Goal: Task Accomplishment & Management: Use online tool/utility

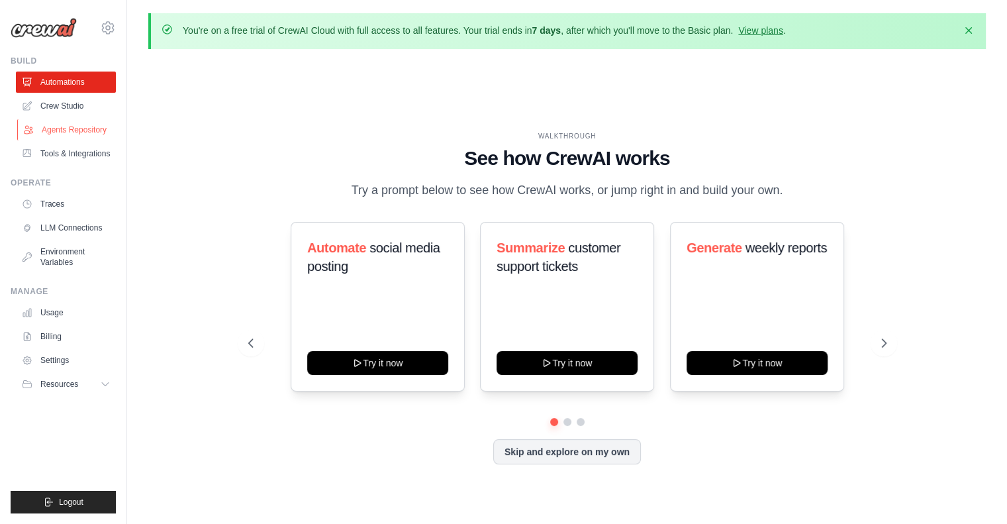
click at [66, 127] on link "Agents Repository" at bounding box center [67, 129] width 100 height 21
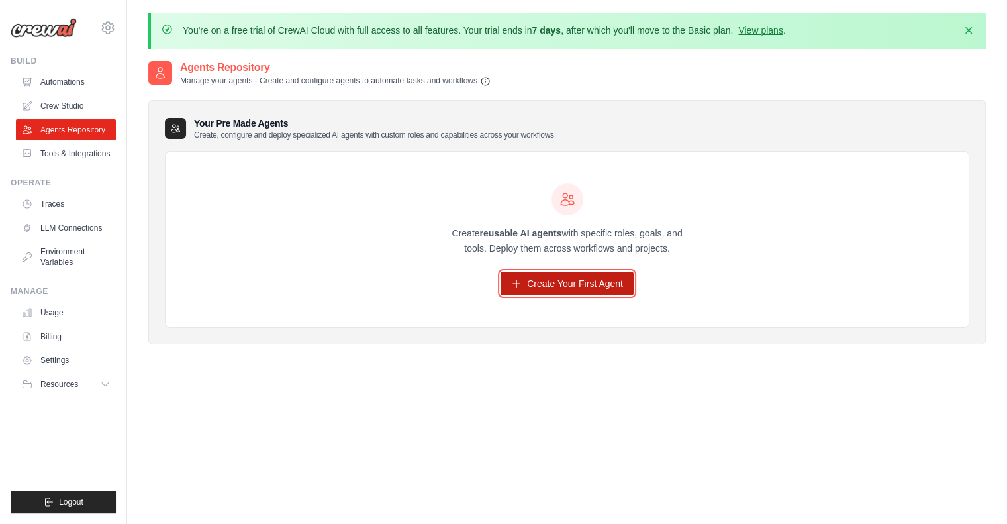
click at [542, 282] on link "Create Your First Agent" at bounding box center [567, 283] width 133 height 24
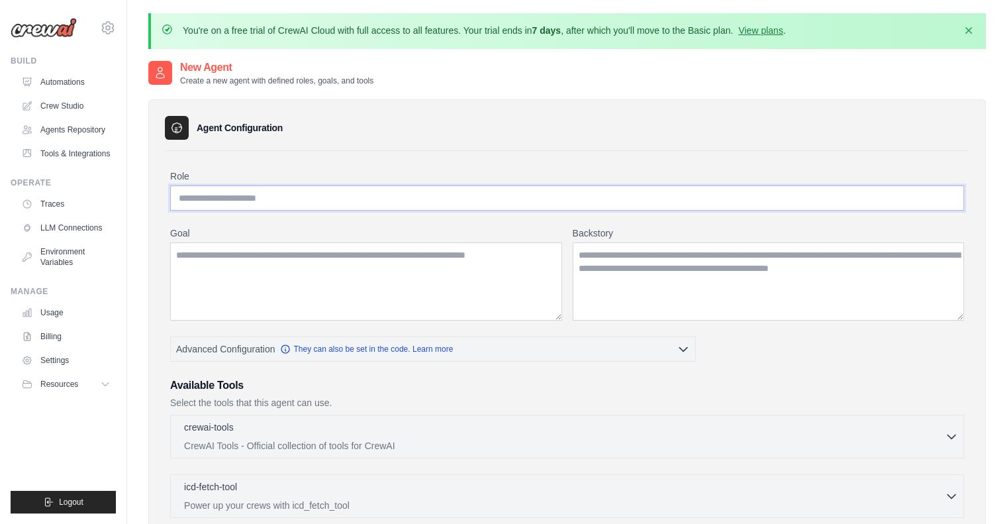
click at [260, 201] on input "Role" at bounding box center [567, 197] width 794 height 25
type input "**********"
click at [244, 257] on textarea "Goal" at bounding box center [366, 281] width 392 height 78
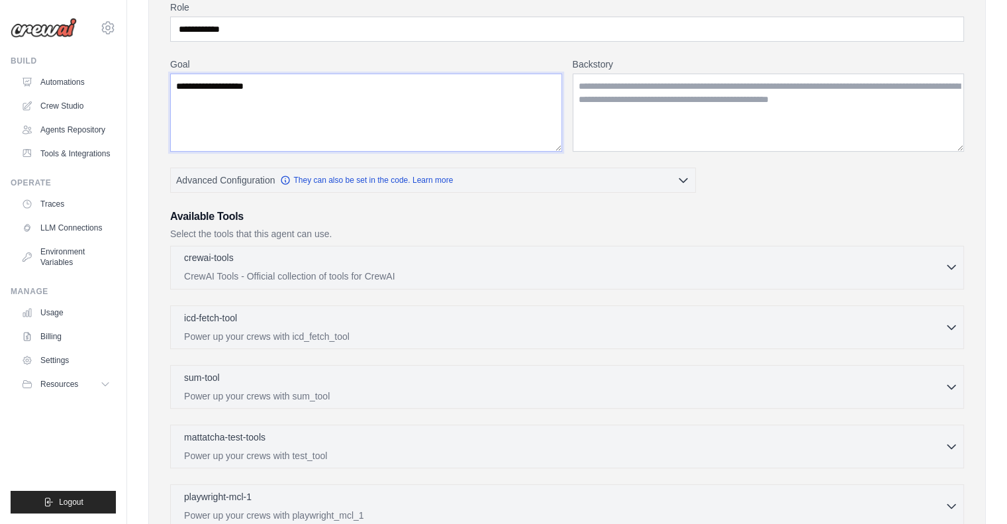
scroll to position [199, 0]
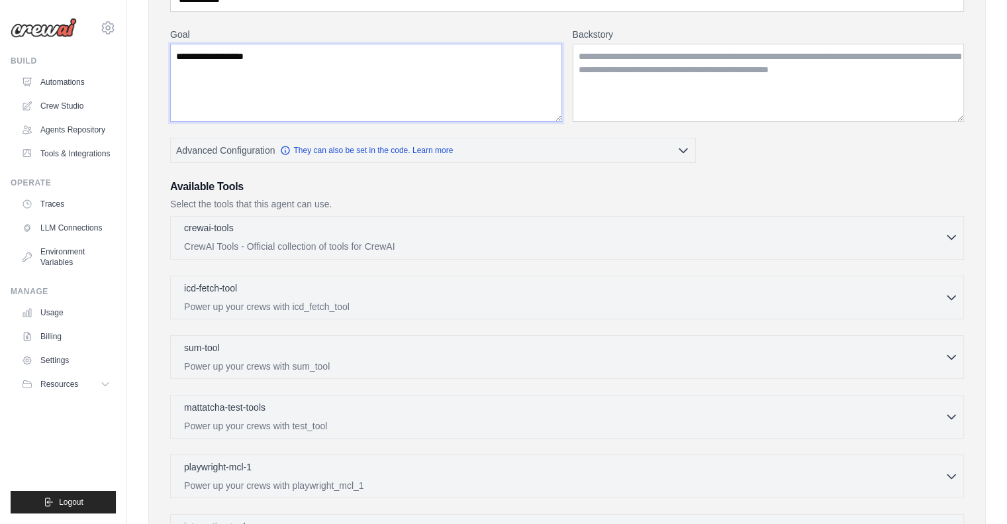
type textarea "**********"
click at [945, 240] on icon "button" at bounding box center [951, 236] width 13 height 13
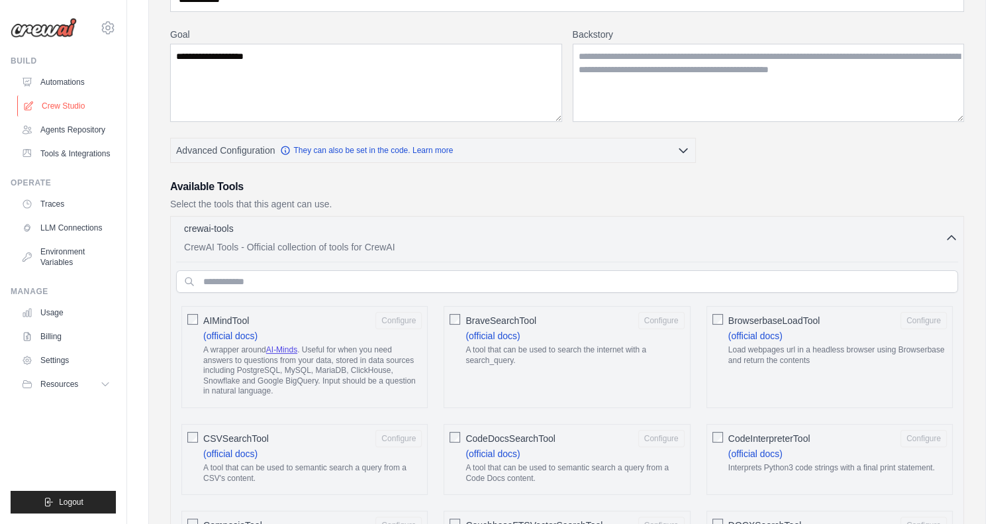
click at [47, 108] on link "Crew Studio" at bounding box center [67, 105] width 100 height 21
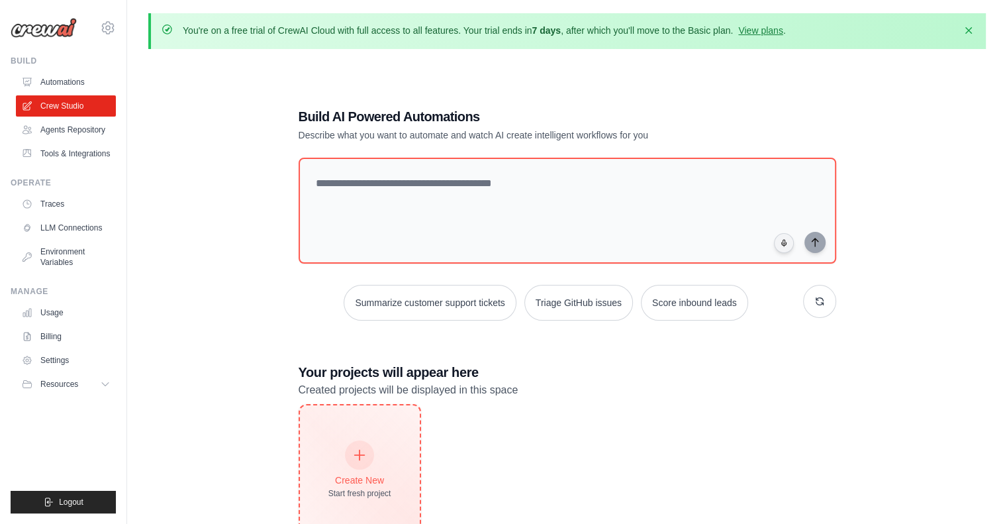
click at [336, 437] on div "Create New Start fresh project" at bounding box center [360, 470] width 120 height 130
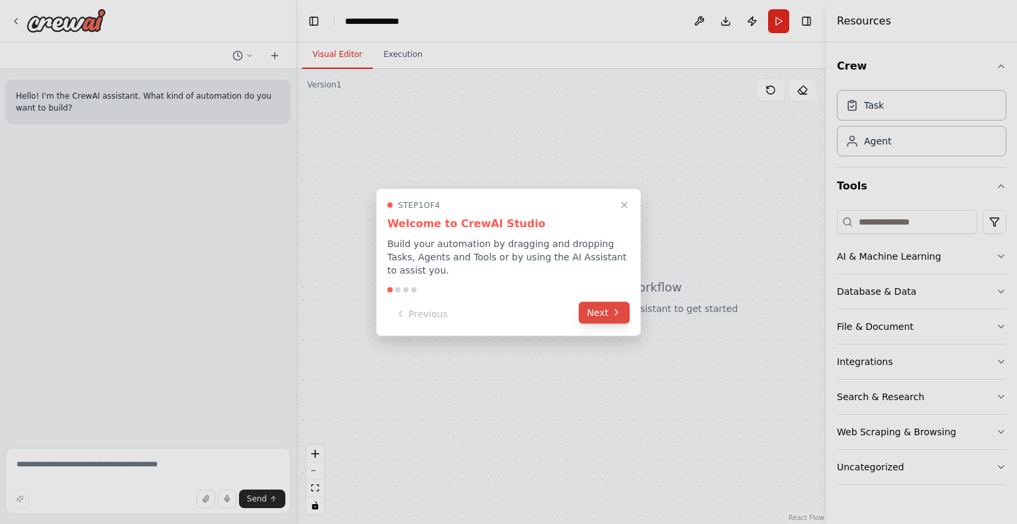
click at [619, 307] on icon at bounding box center [616, 312] width 11 height 11
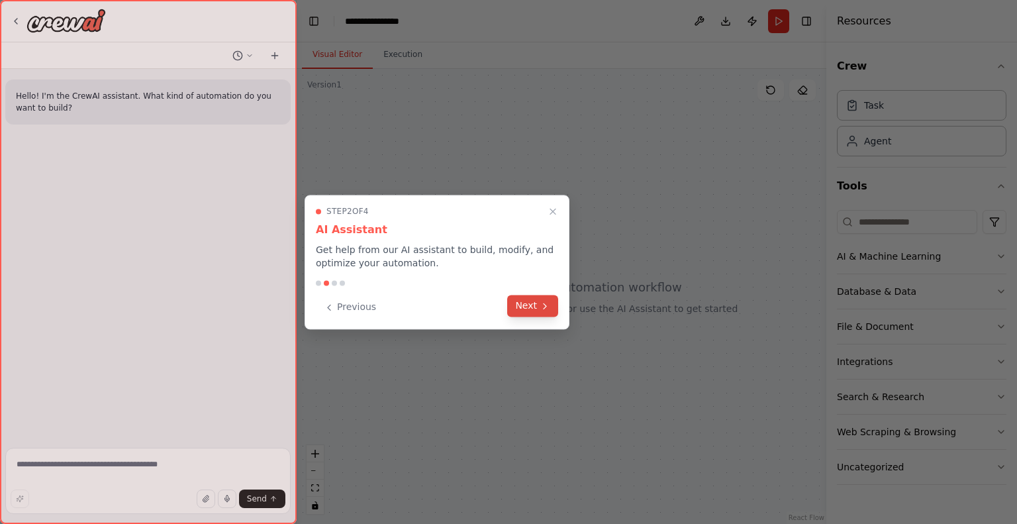
click at [550, 307] on icon at bounding box center [545, 306] width 11 height 11
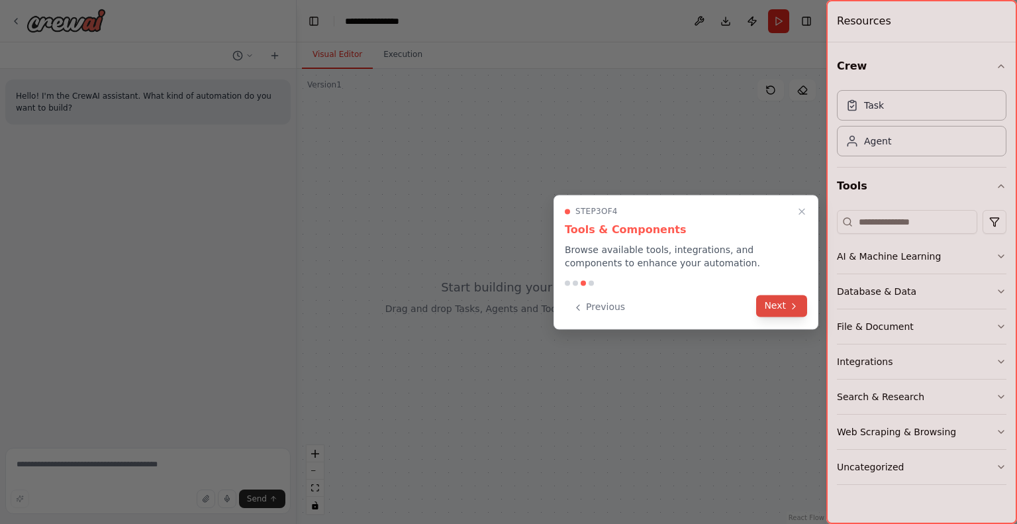
click at [775, 307] on button "Next" at bounding box center [781, 306] width 51 height 22
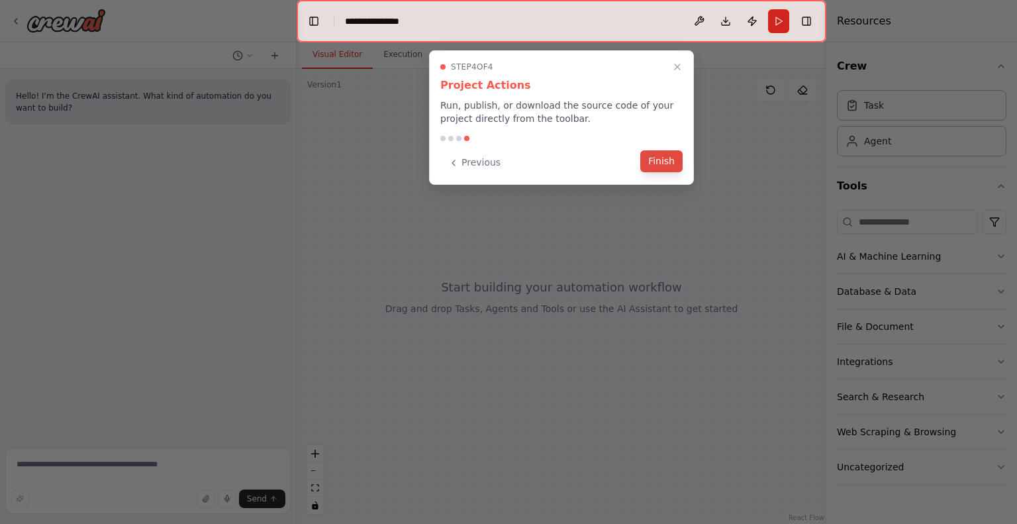
click at [668, 157] on button "Finish" at bounding box center [661, 161] width 42 height 22
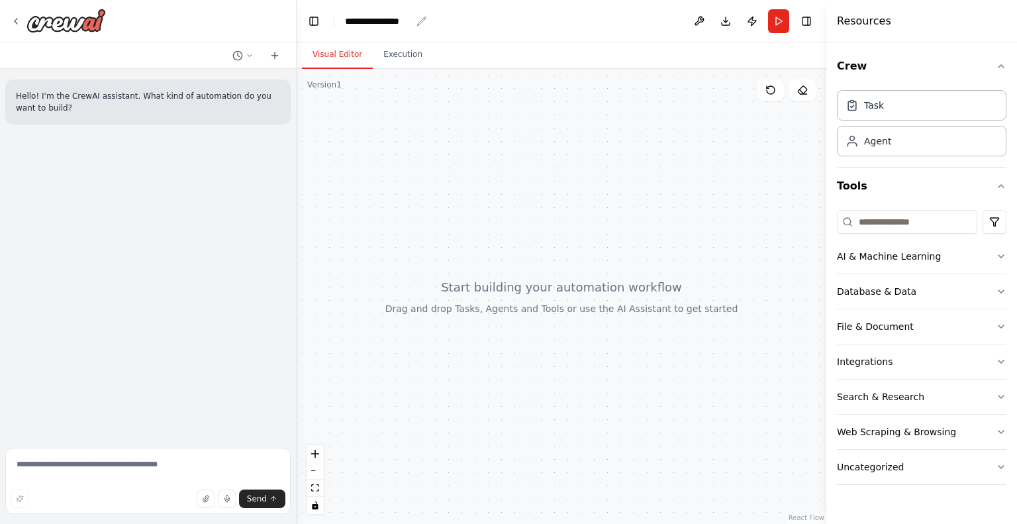
click at [385, 23] on div "**********" at bounding box center [378, 21] width 66 height 13
click at [387, 23] on div "**********" at bounding box center [394, 21] width 99 height 13
paste div "breadcrumb"
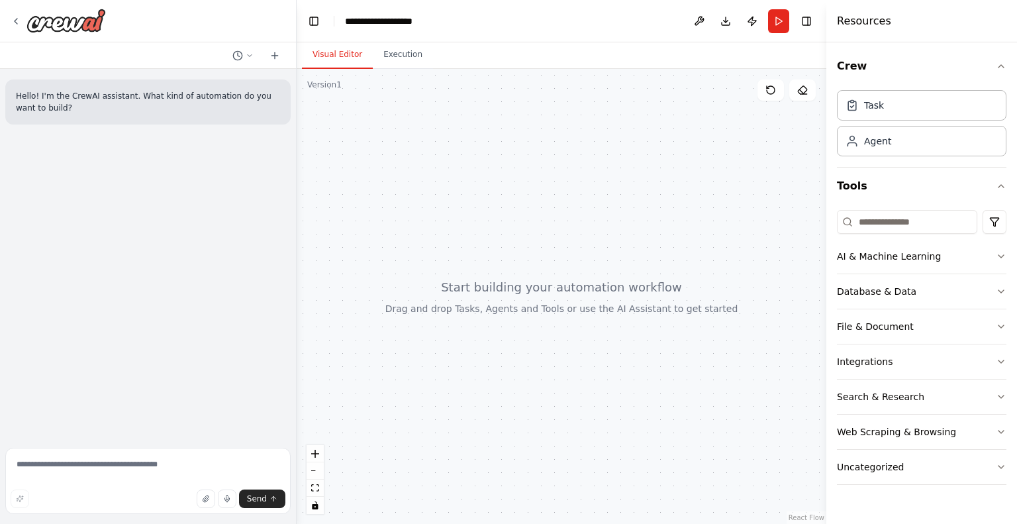
click at [535, 21] on header "**********" at bounding box center [562, 21] width 530 height 42
click at [892, 107] on div "Task" at bounding box center [921, 104] width 169 height 30
click at [896, 145] on div "Agent" at bounding box center [921, 140] width 169 height 30
click at [802, 23] on button "Toggle Right Sidebar" at bounding box center [806, 21] width 19 height 19
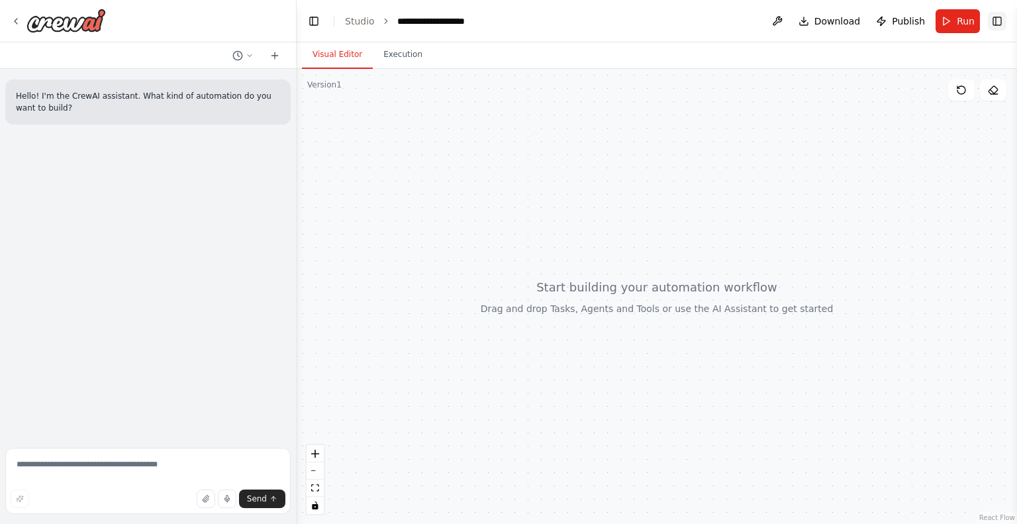
click at [1001, 21] on button "Toggle Right Sidebar" at bounding box center [997, 21] width 19 height 19
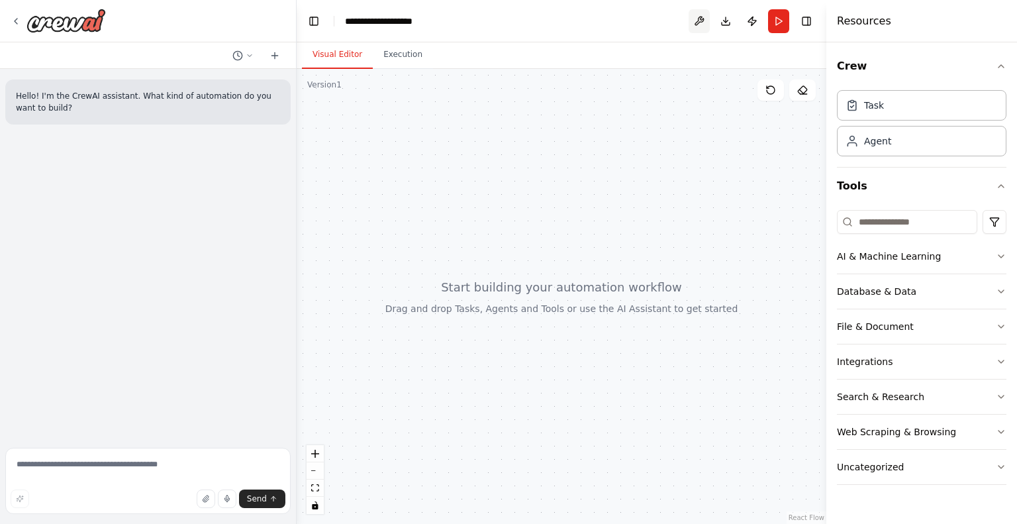
click at [692, 20] on button at bounding box center [699, 21] width 21 height 24
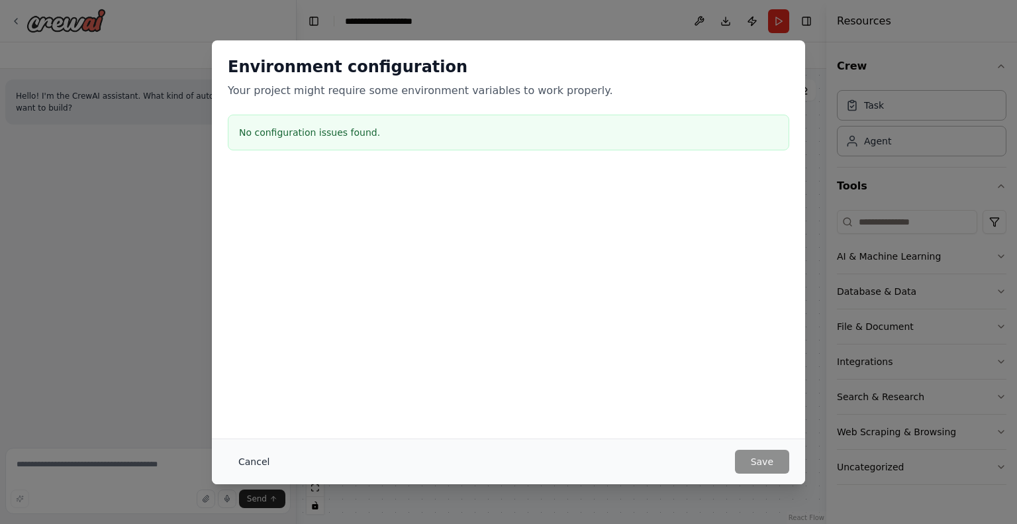
click at [253, 459] on button "Cancel" at bounding box center [254, 462] width 52 height 24
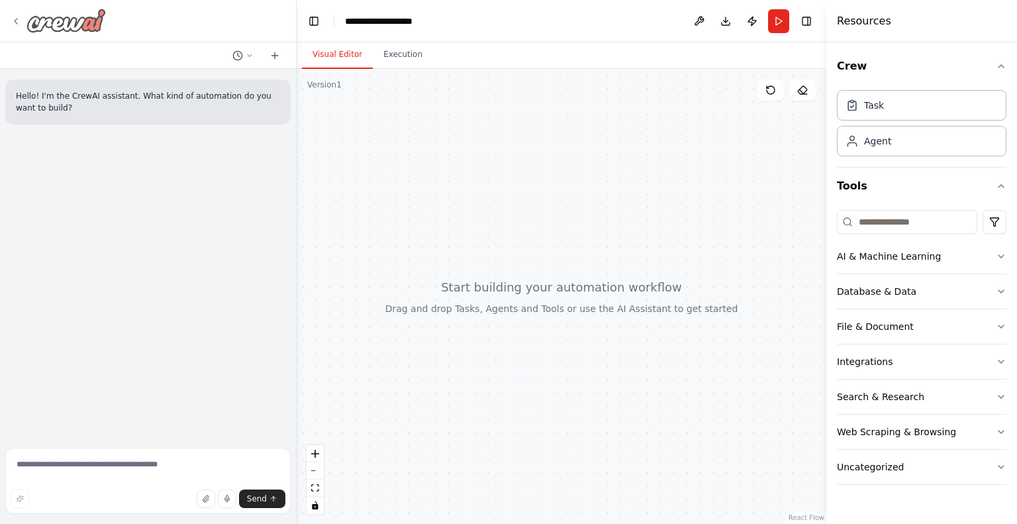
click at [17, 23] on icon at bounding box center [16, 21] width 11 height 11
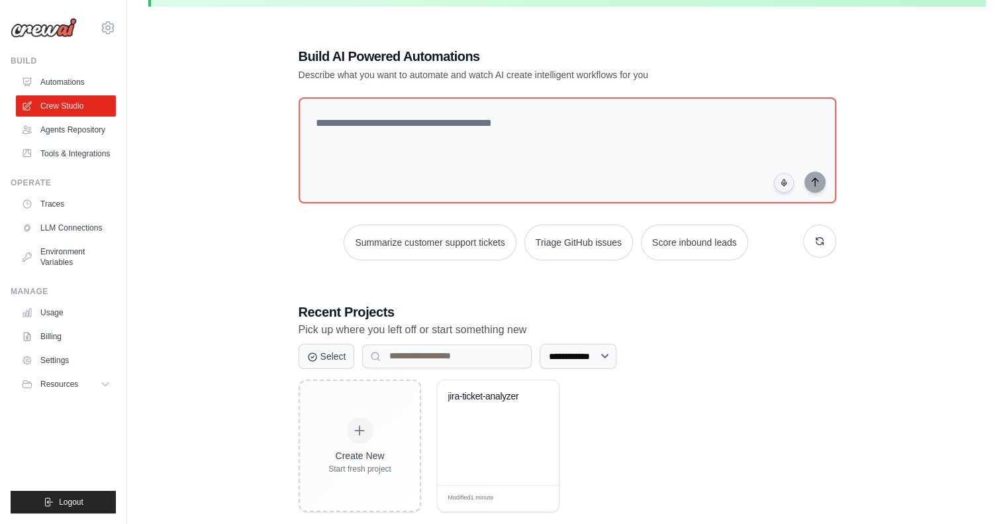
scroll to position [72, 0]
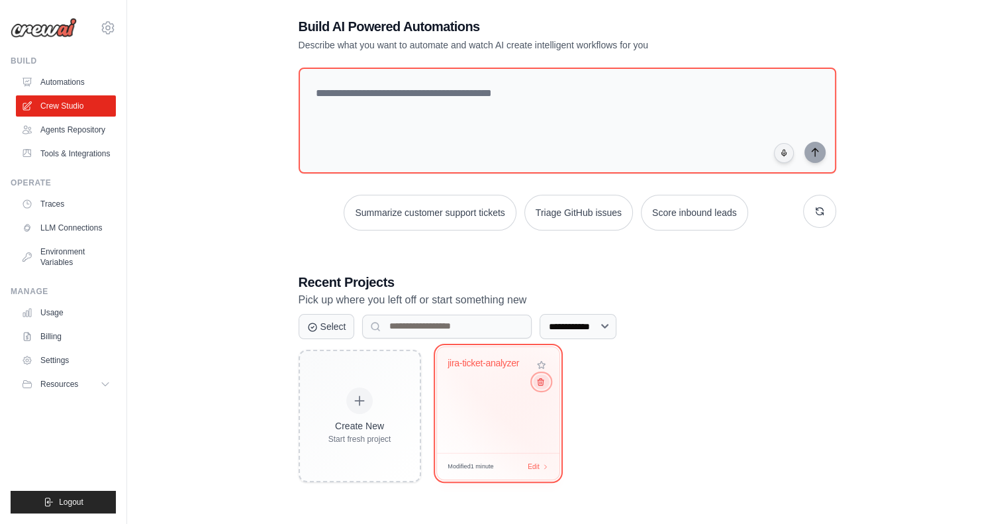
click at [543, 382] on icon at bounding box center [540, 381] width 9 height 9
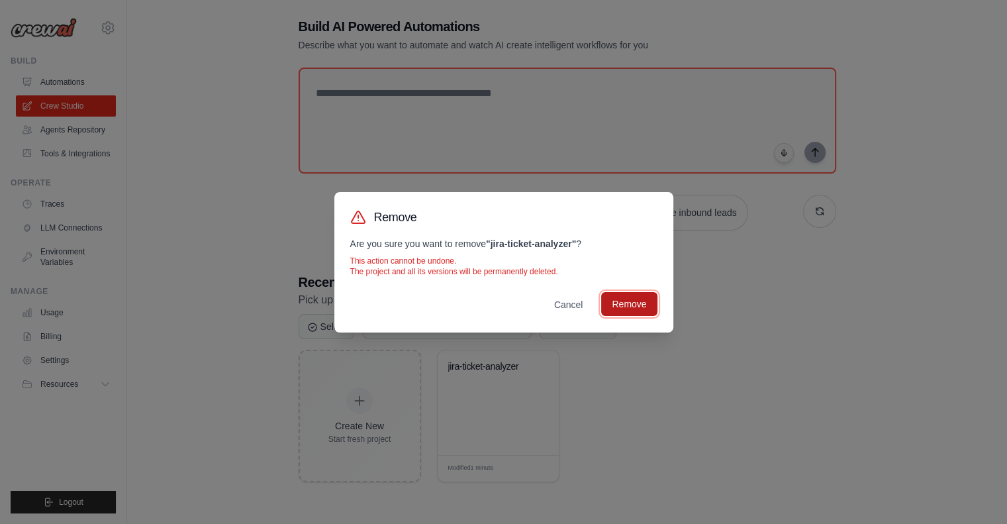
click at [628, 304] on button "Remove" at bounding box center [629, 304] width 56 height 24
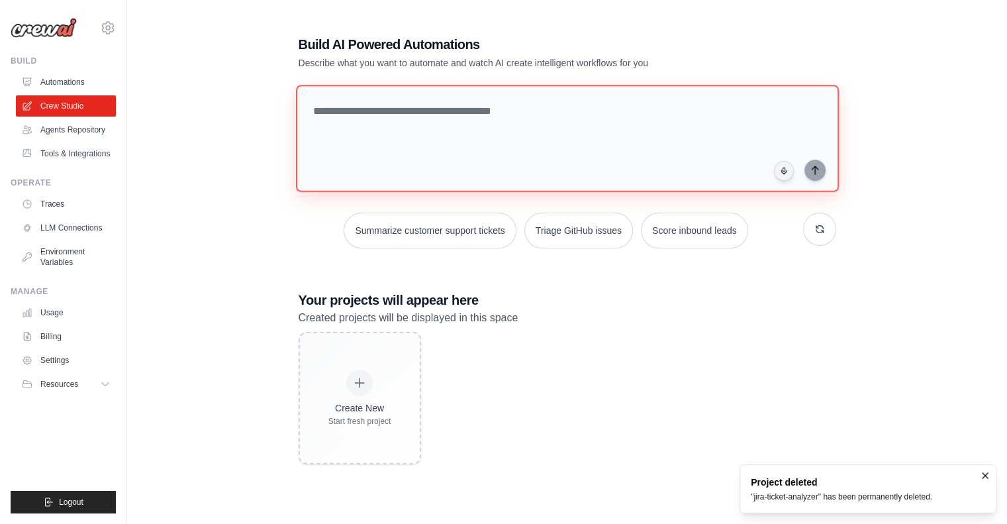
click at [437, 111] on textarea at bounding box center [566, 138] width 543 height 107
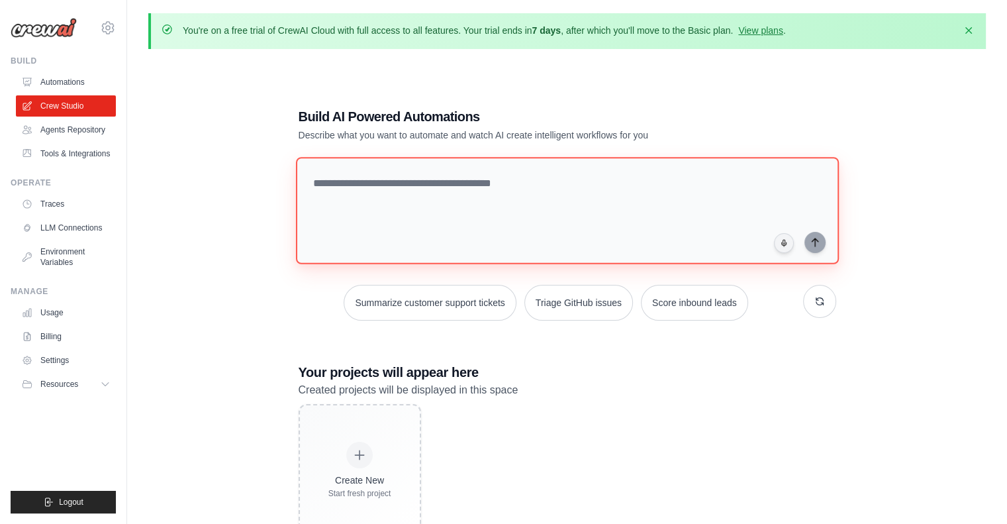
click at [387, 177] on textarea at bounding box center [566, 210] width 543 height 107
paste textarea "**********"
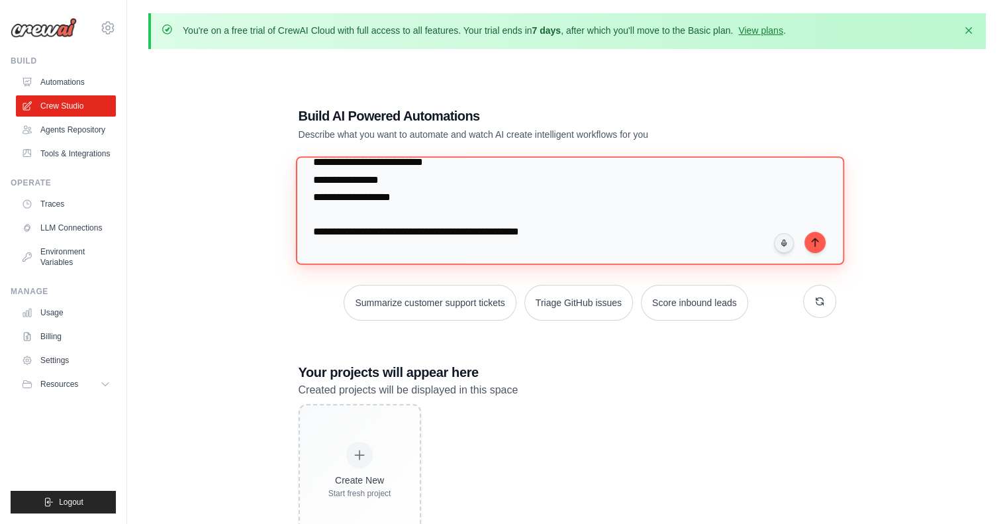
scroll to position [299, 0]
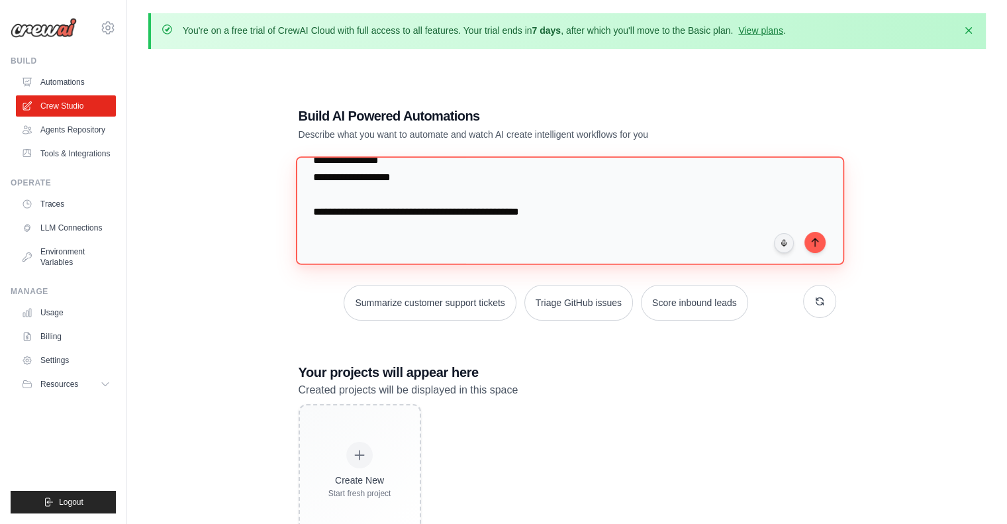
drag, startPoint x: 573, startPoint y: 208, endPoint x: 555, endPoint y: 191, distance: 24.8
click at [555, 191] on textarea "**********" at bounding box center [569, 210] width 548 height 108
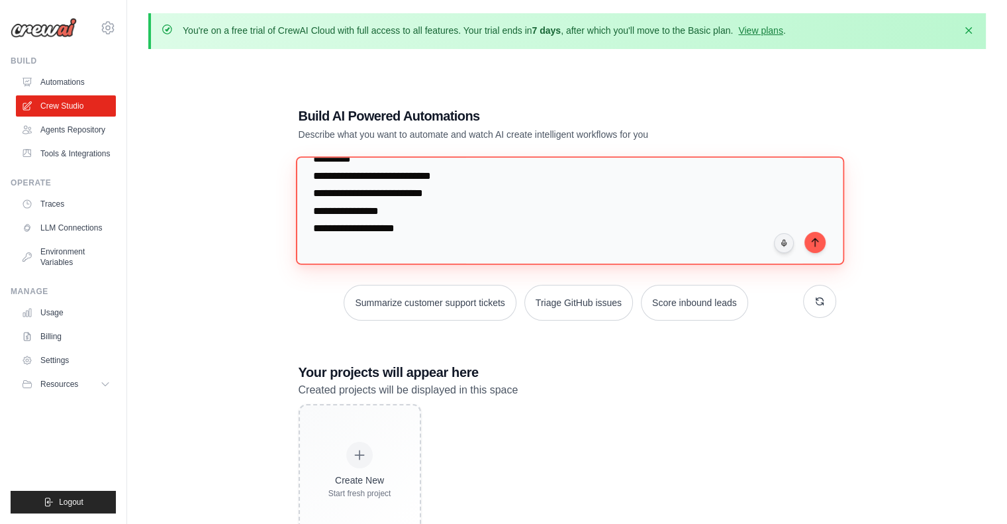
scroll to position [215, 0]
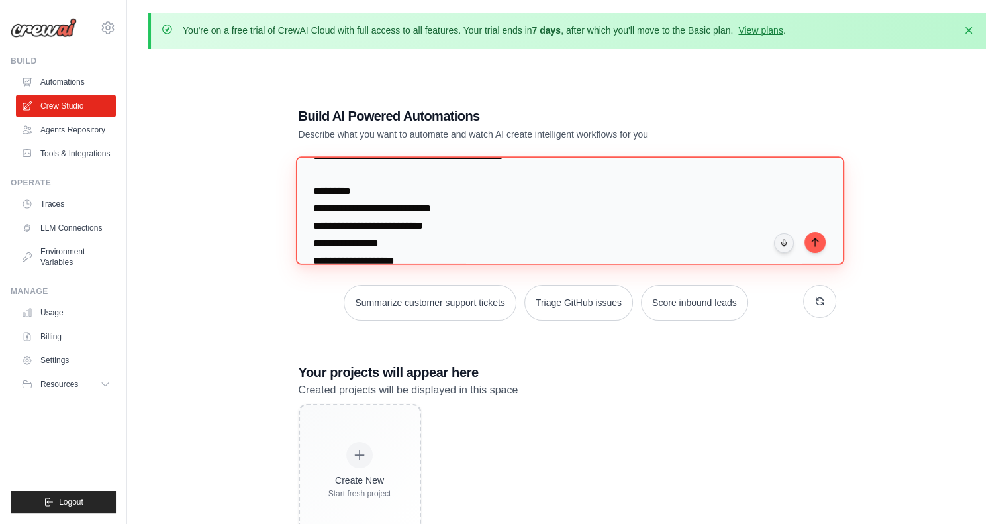
drag, startPoint x: 408, startPoint y: 256, endPoint x: 312, endPoint y: 179, distance: 122.0
click at [312, 179] on textarea "**********" at bounding box center [569, 210] width 548 height 108
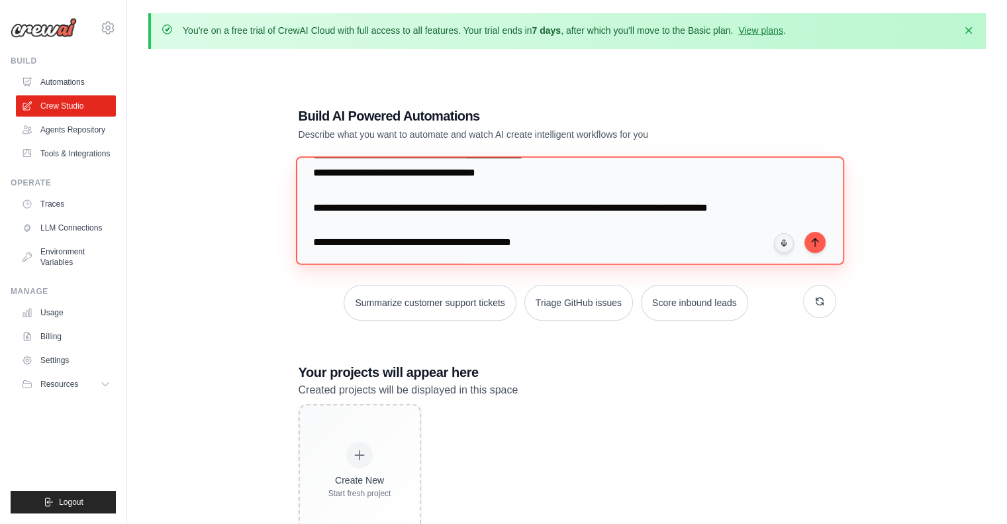
scroll to position [129, 0]
drag, startPoint x: 553, startPoint y: 238, endPoint x: 448, endPoint y: 225, distance: 105.4
click at [448, 225] on textarea "**********" at bounding box center [569, 210] width 548 height 108
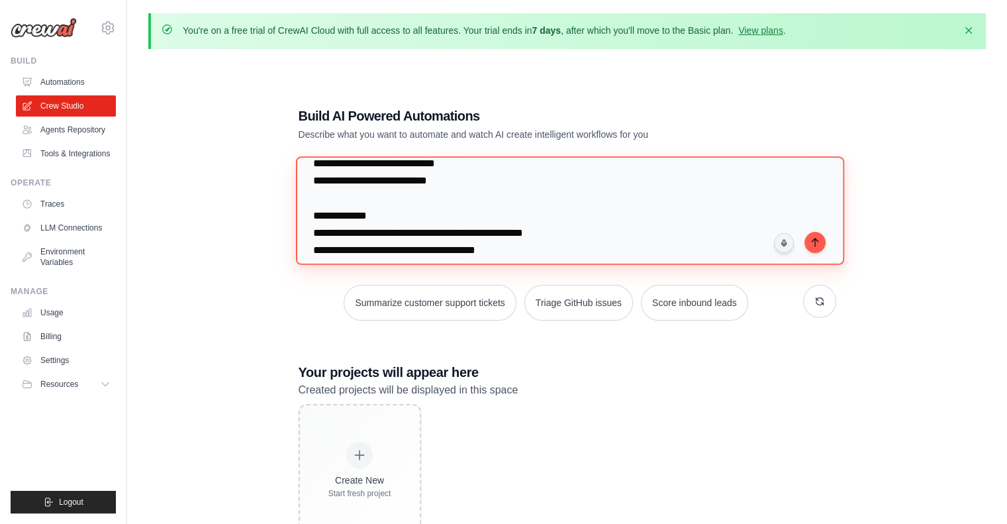
scroll to position [132, 0]
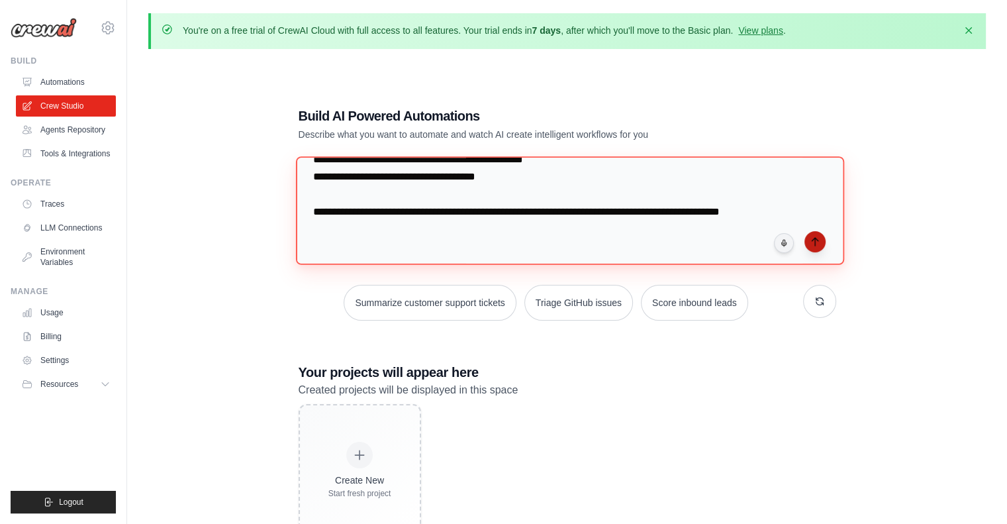
type textarea "**********"
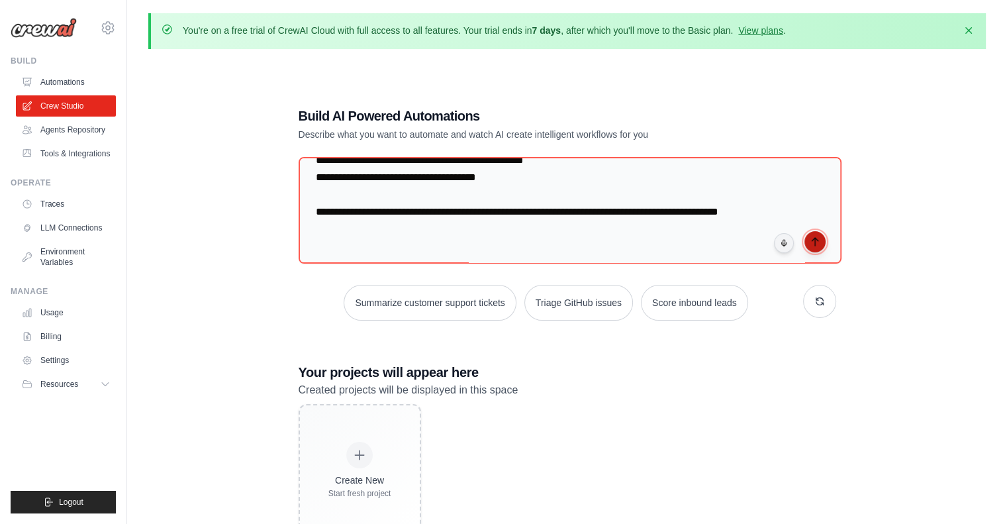
click at [814, 239] on icon "submit" at bounding box center [815, 241] width 11 height 11
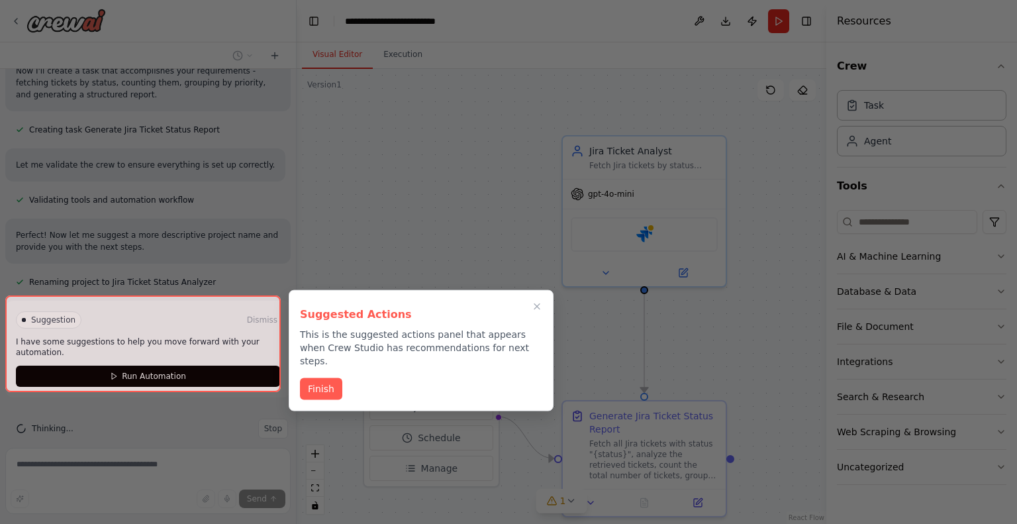
scroll to position [504, 0]
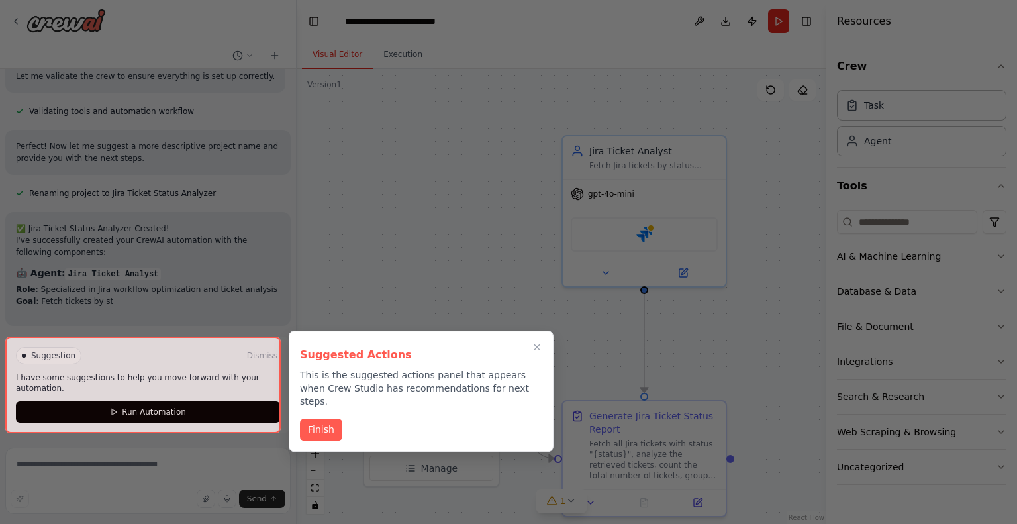
click at [168, 415] on div at bounding box center [142, 384] width 275 height 97
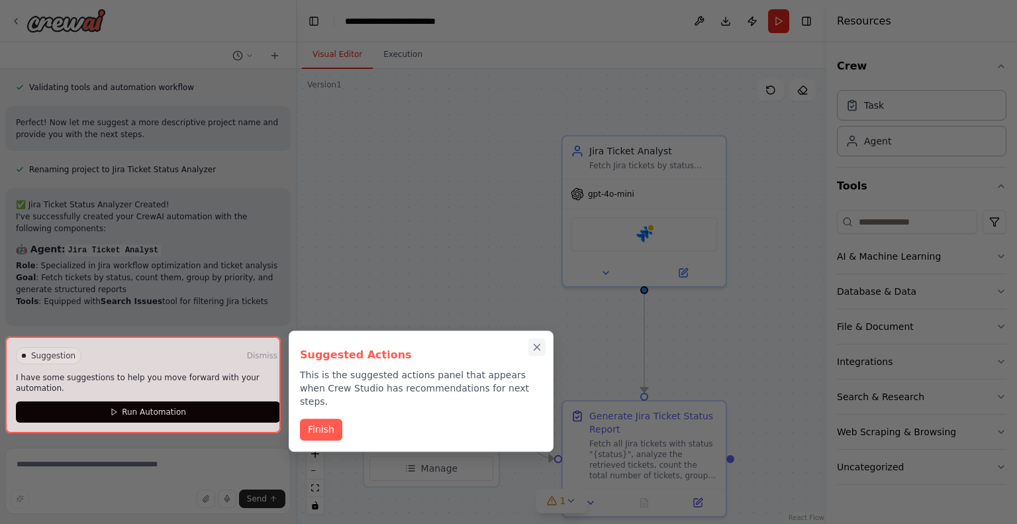
click at [532, 348] on div "Suggested Actions This is the suggested actions panel that appears when Crew St…" at bounding box center [421, 390] width 265 height 121
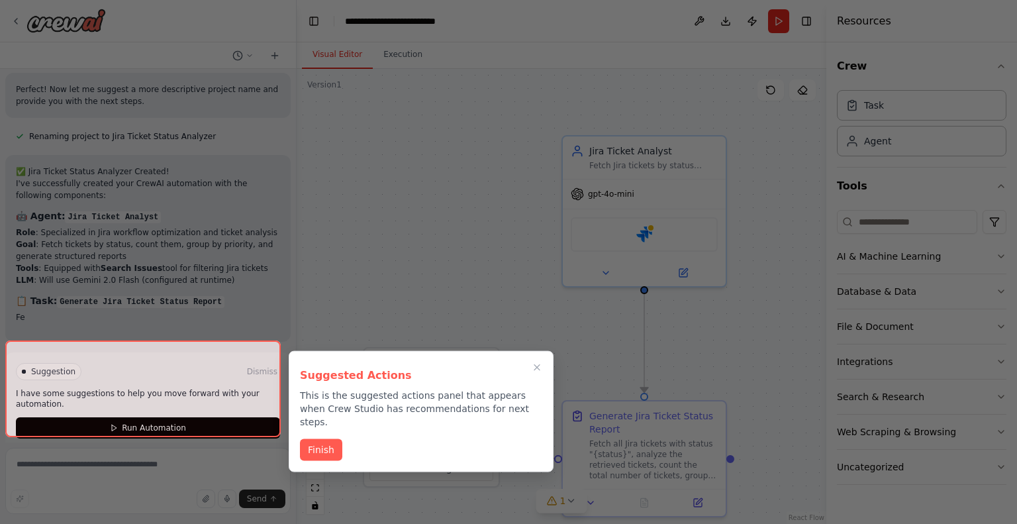
click at [534, 351] on div "Suggested Actions This is the suggested actions panel that appears when Crew St…" at bounding box center [421, 411] width 265 height 121
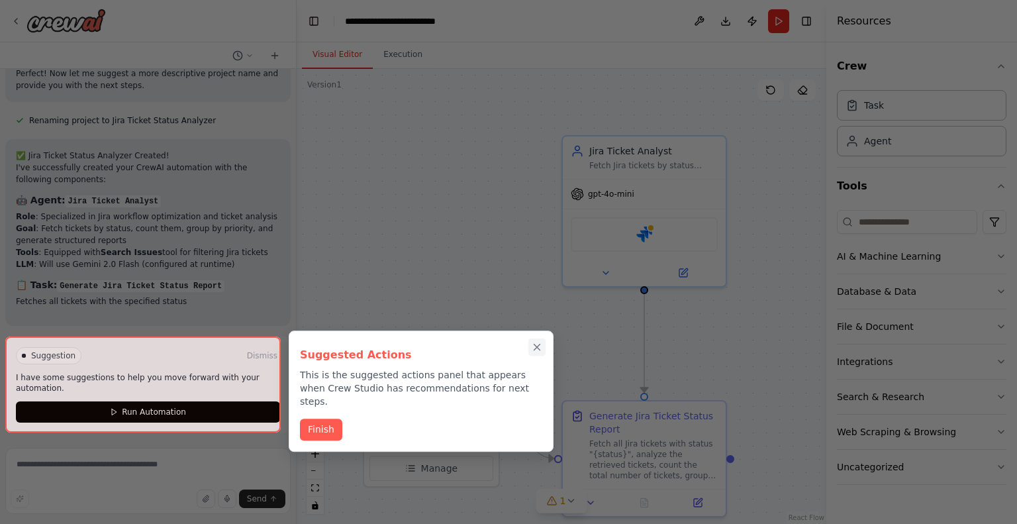
click at [534, 348] on icon "Close walkthrough" at bounding box center [537, 347] width 12 height 12
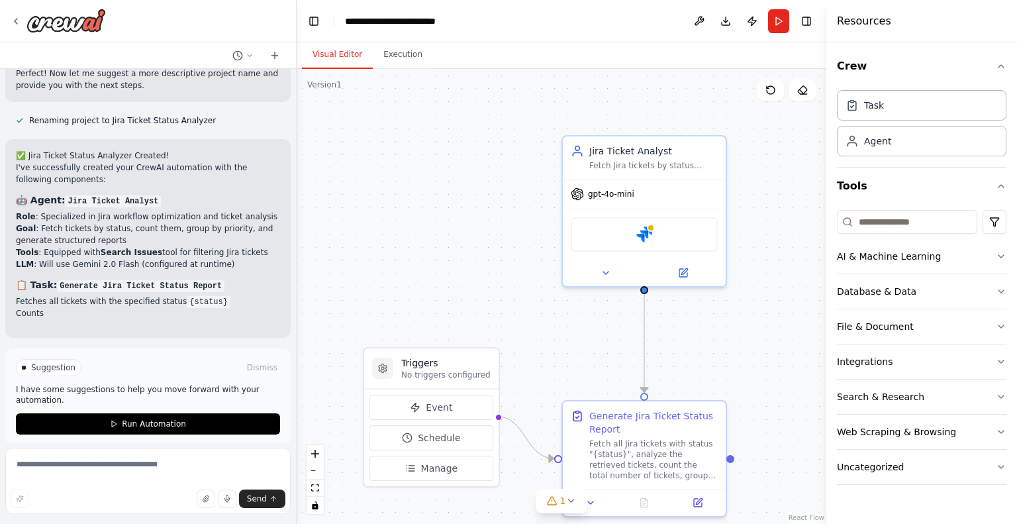
click at [534, 348] on div ".deletable-edge-delete-btn { width: 20px; height: 20px; border: 0px solid #ffff…" at bounding box center [562, 296] width 530 height 455
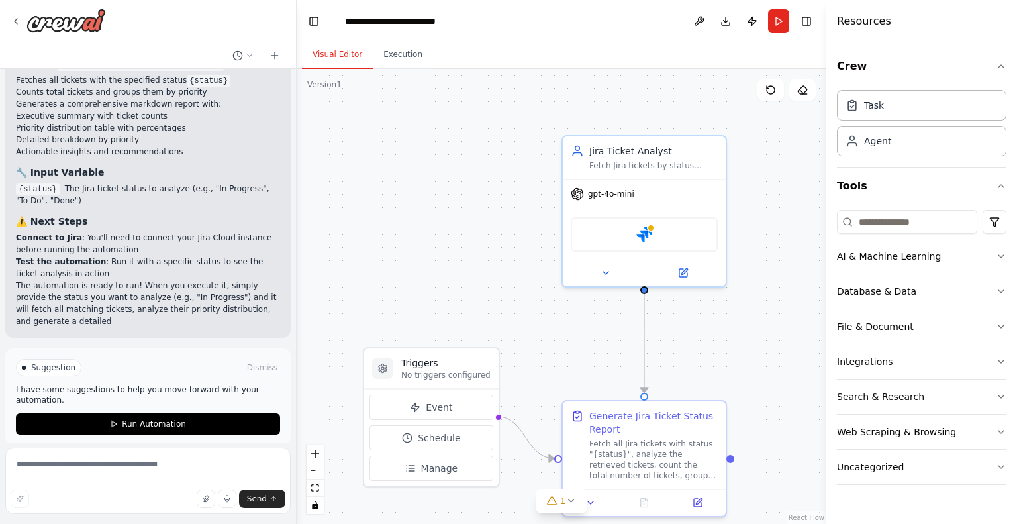
scroll to position [883, 0]
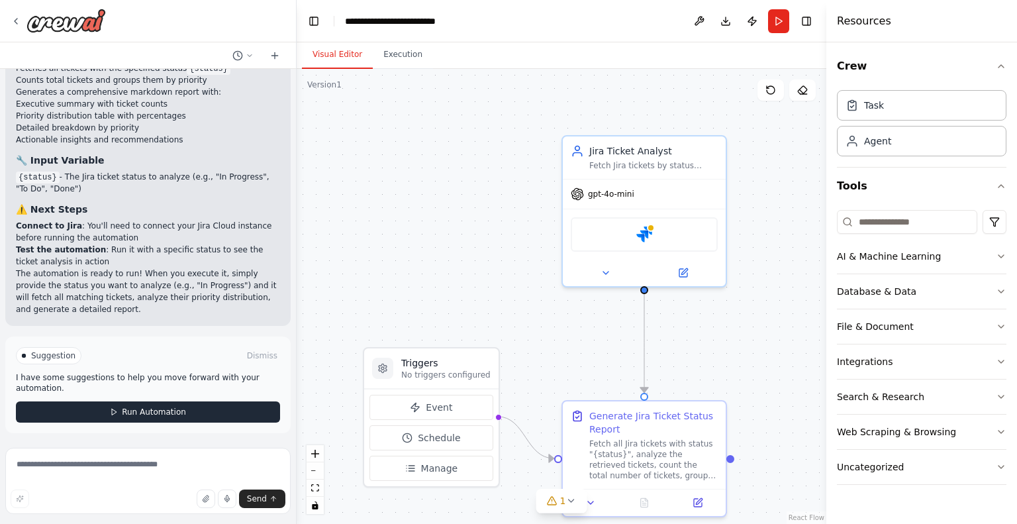
click at [162, 407] on span "Run Automation" at bounding box center [154, 412] width 64 height 11
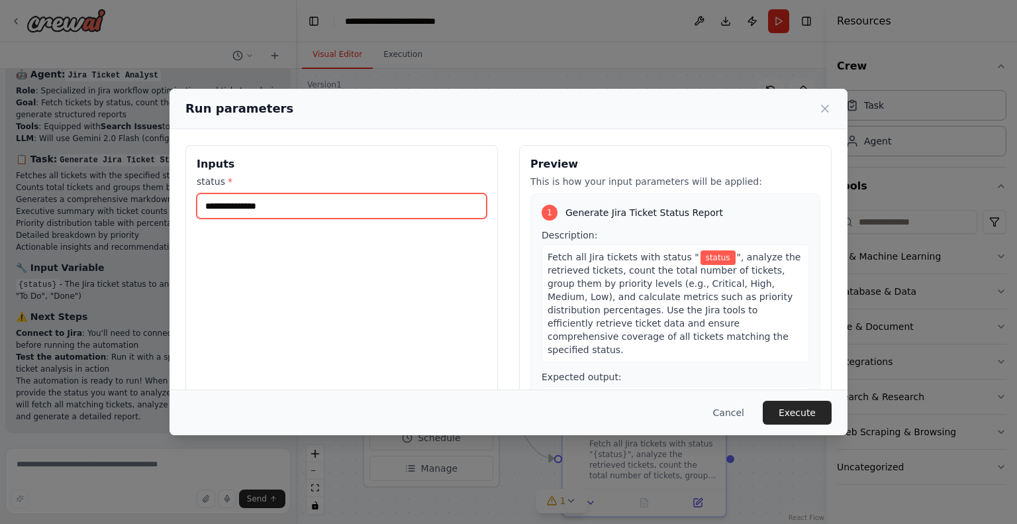
click at [274, 216] on input "status *" at bounding box center [342, 205] width 290 height 25
type input "**********"
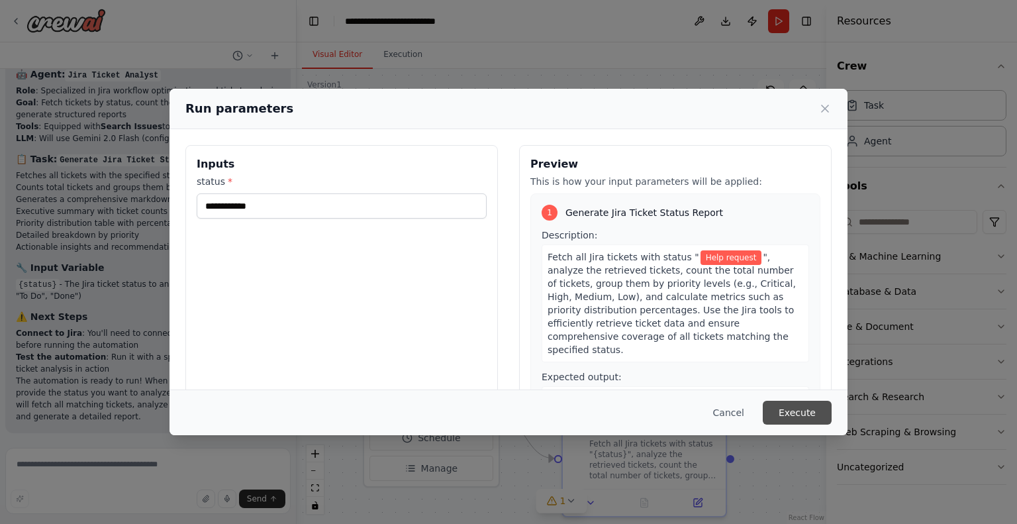
click at [799, 412] on button "Execute" at bounding box center [797, 413] width 69 height 24
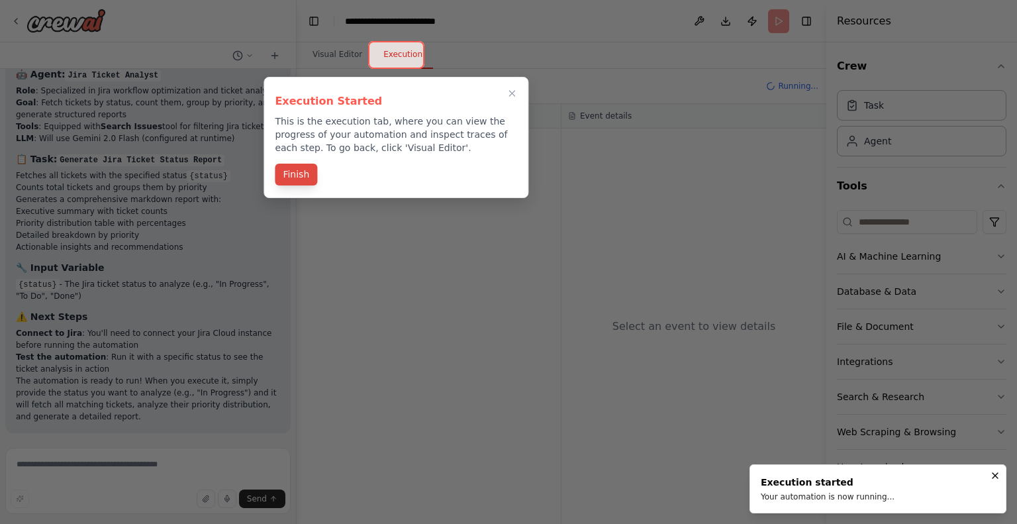
click at [289, 169] on button "Finish" at bounding box center [296, 175] width 42 height 22
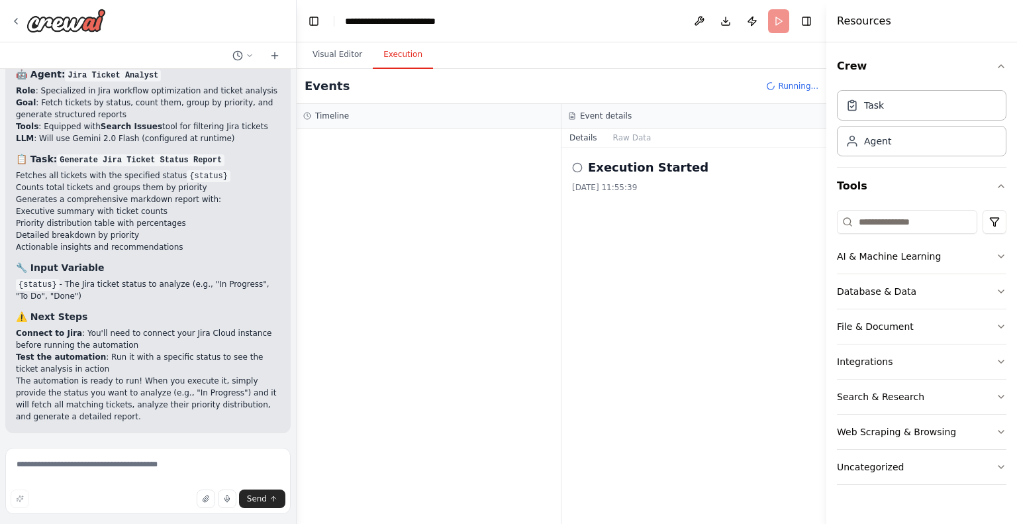
click at [576, 168] on icon at bounding box center [577, 167] width 11 height 11
click at [626, 133] on button "Raw Data" at bounding box center [632, 137] width 54 height 19
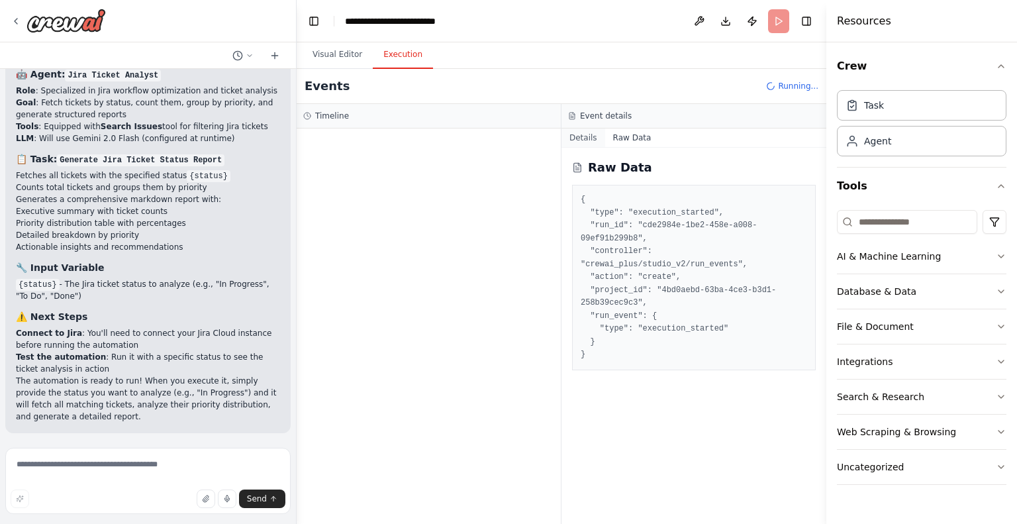
click at [582, 134] on button "Details" at bounding box center [583, 137] width 44 height 19
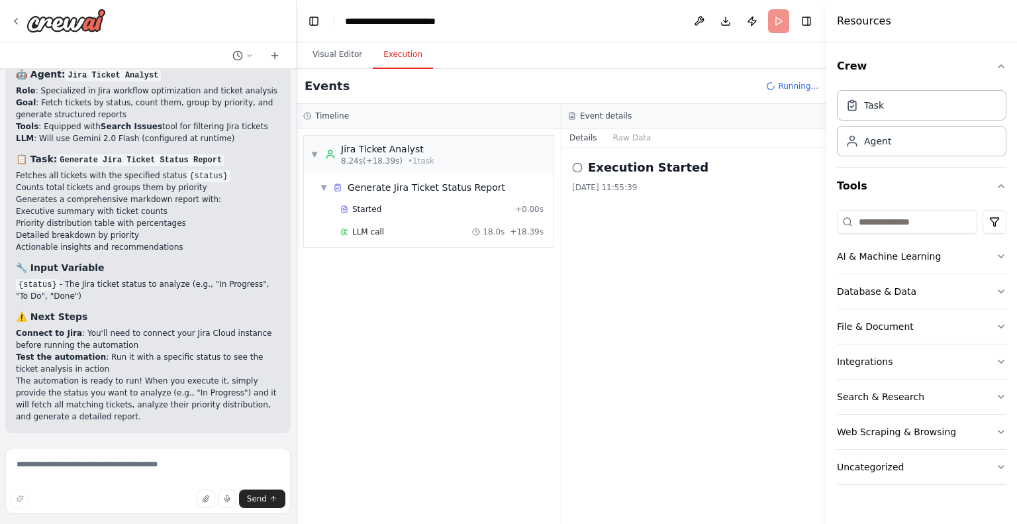
scroll to position [883, 0]
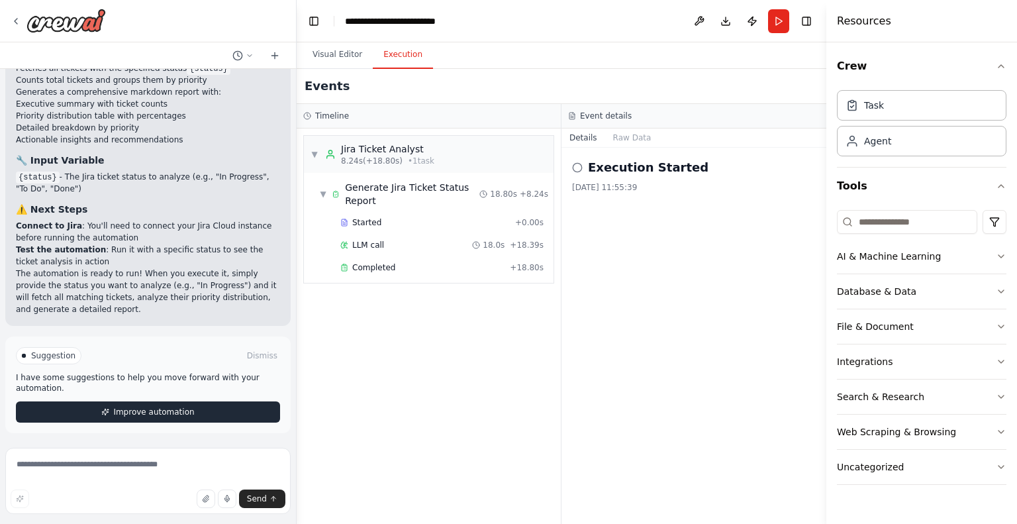
click at [164, 409] on span "Improve automation" at bounding box center [153, 412] width 81 height 11
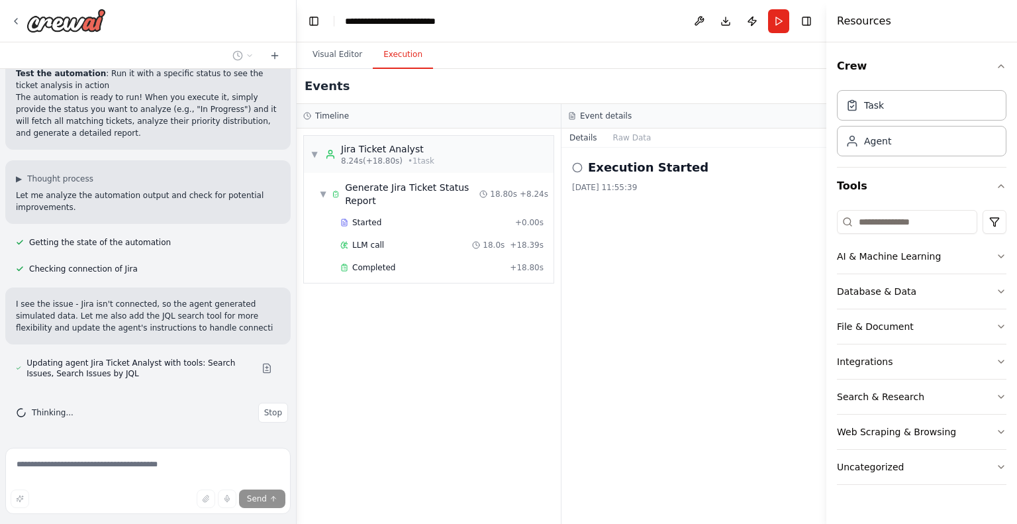
scroll to position [1086, 0]
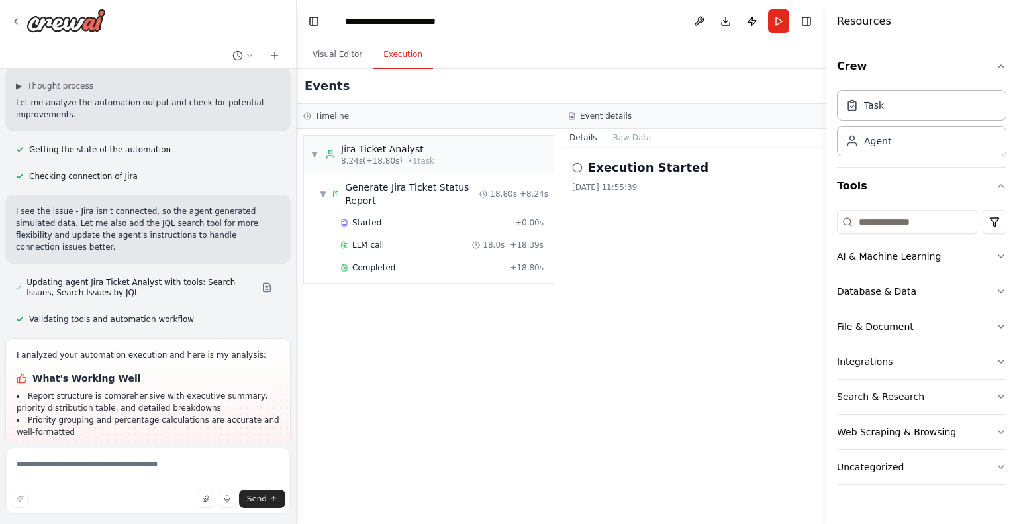
click at [867, 369] on button "Integrations" at bounding box center [921, 361] width 169 height 34
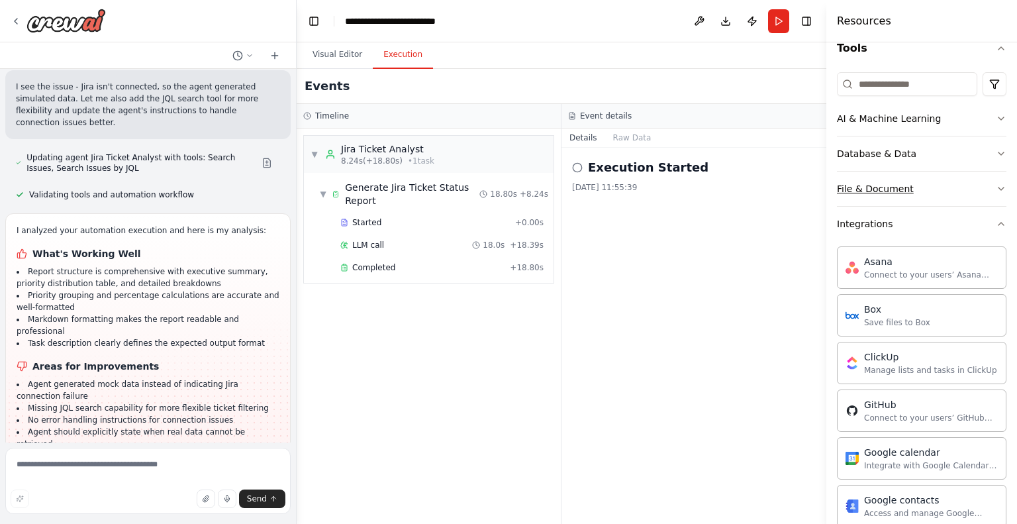
scroll to position [66, 0]
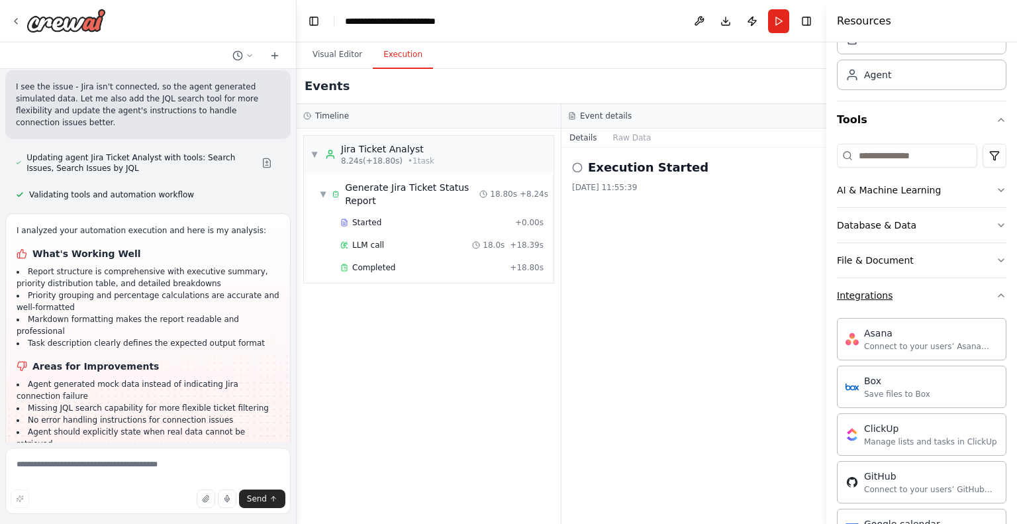
click at [914, 293] on button "Integrations" at bounding box center [921, 295] width 169 height 34
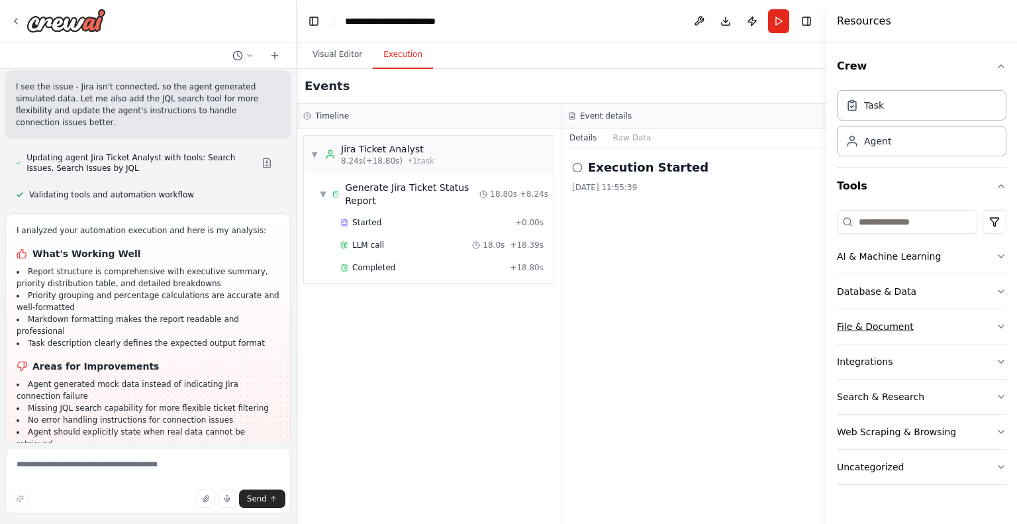
click at [944, 322] on button "File & Document" at bounding box center [921, 326] width 169 height 34
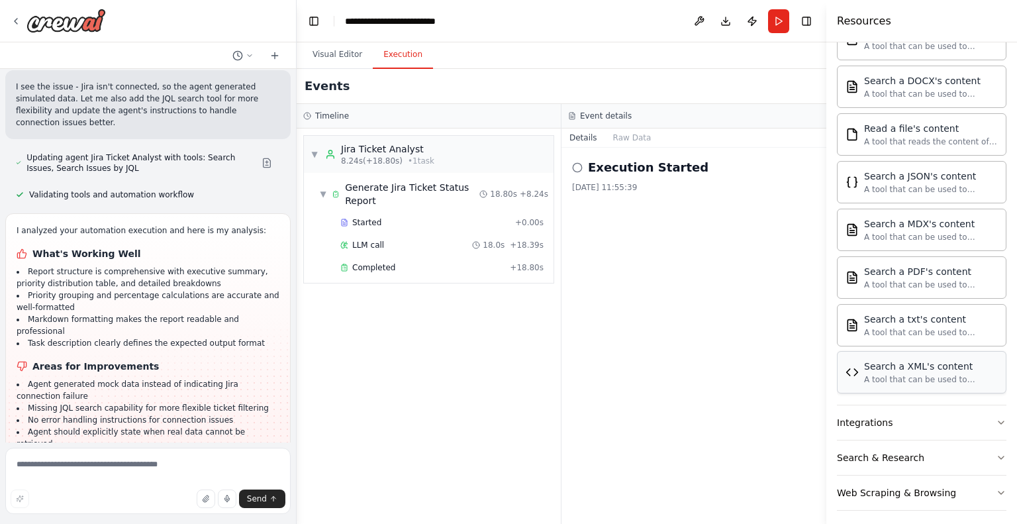
scroll to position [370, 0]
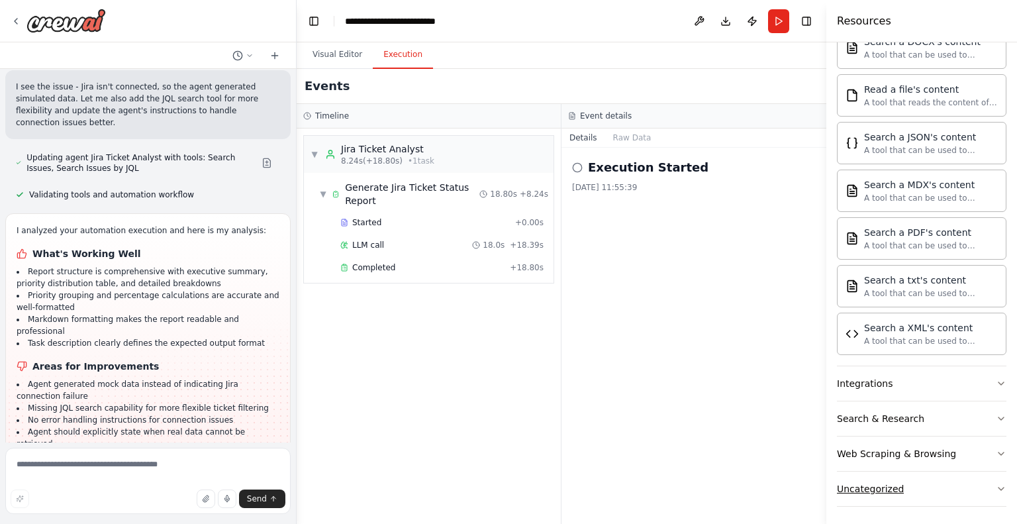
click at [923, 493] on button "Uncategorized" at bounding box center [921, 488] width 169 height 34
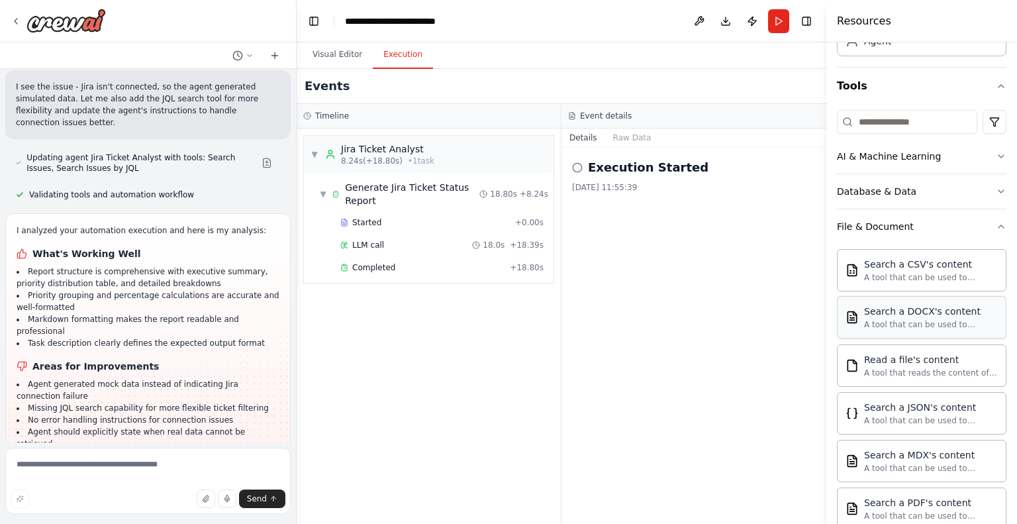
scroll to position [0, 0]
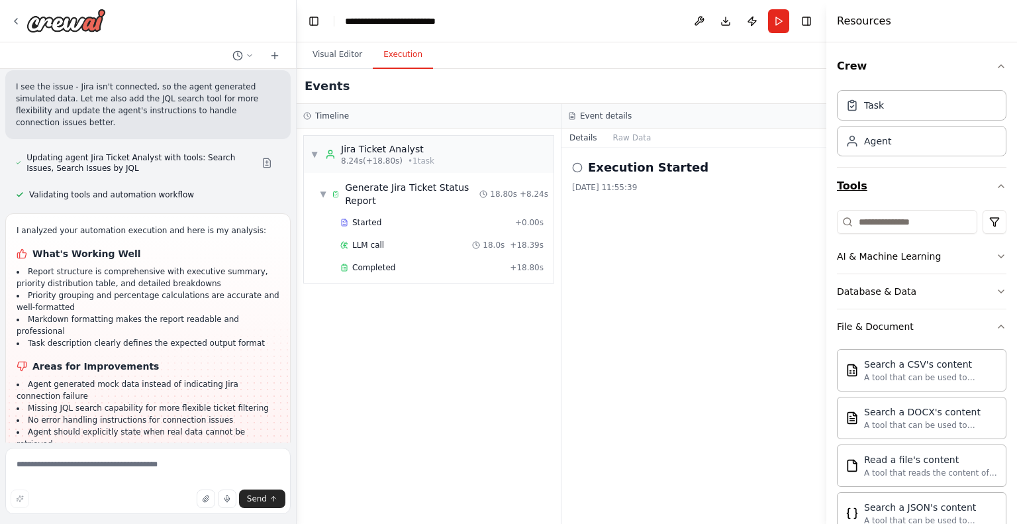
click at [919, 177] on button "Tools" at bounding box center [921, 186] width 169 height 37
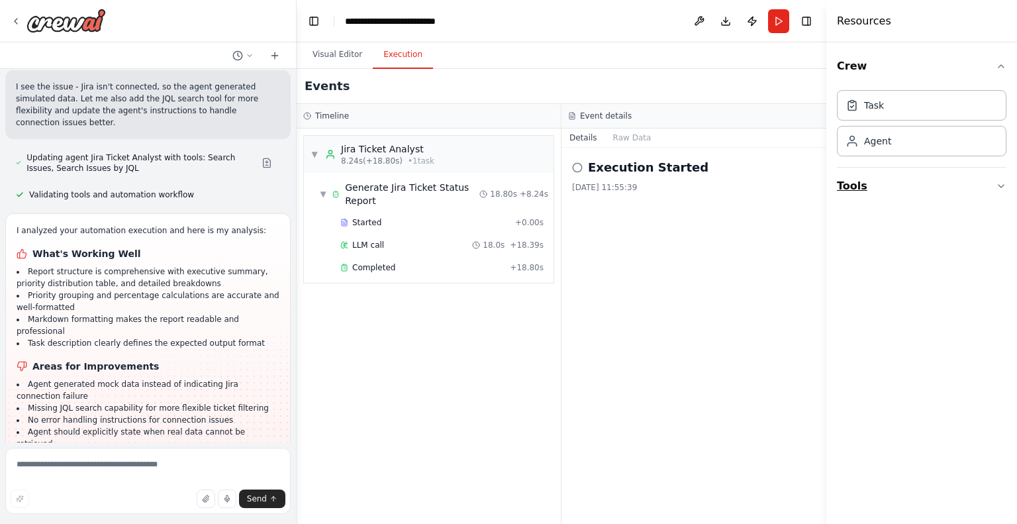
click at [932, 190] on button "Tools" at bounding box center [921, 186] width 169 height 37
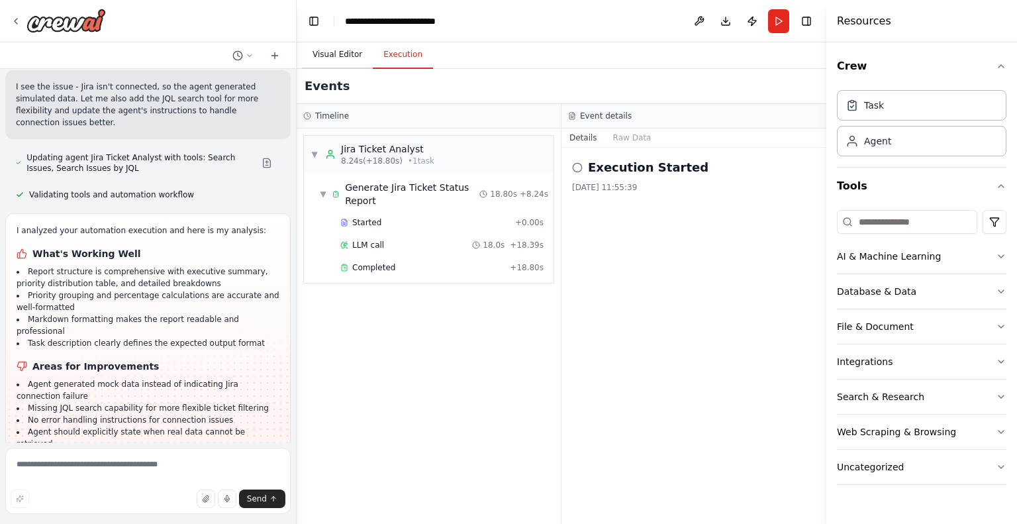
click at [345, 60] on button "Visual Editor" at bounding box center [337, 55] width 71 height 28
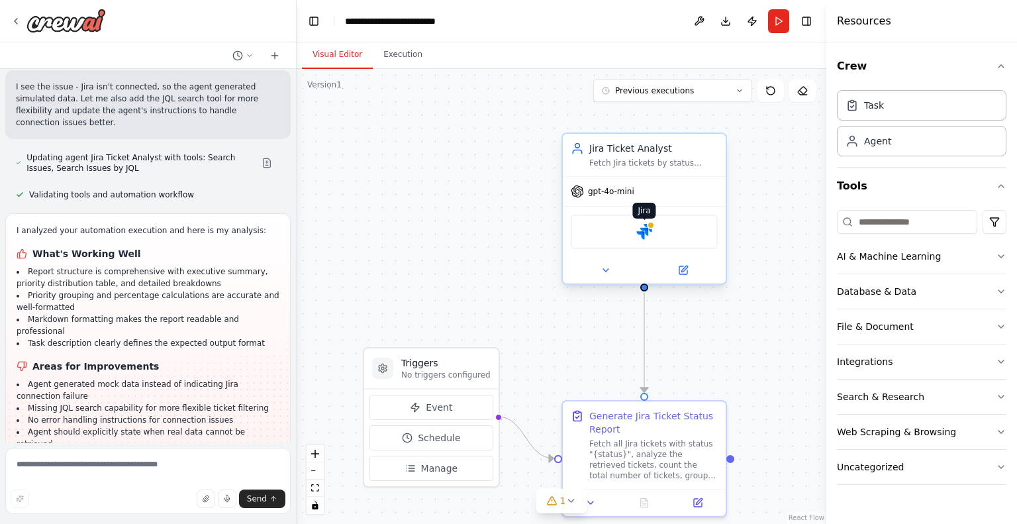
click at [646, 228] on img at bounding box center [644, 232] width 16 height 16
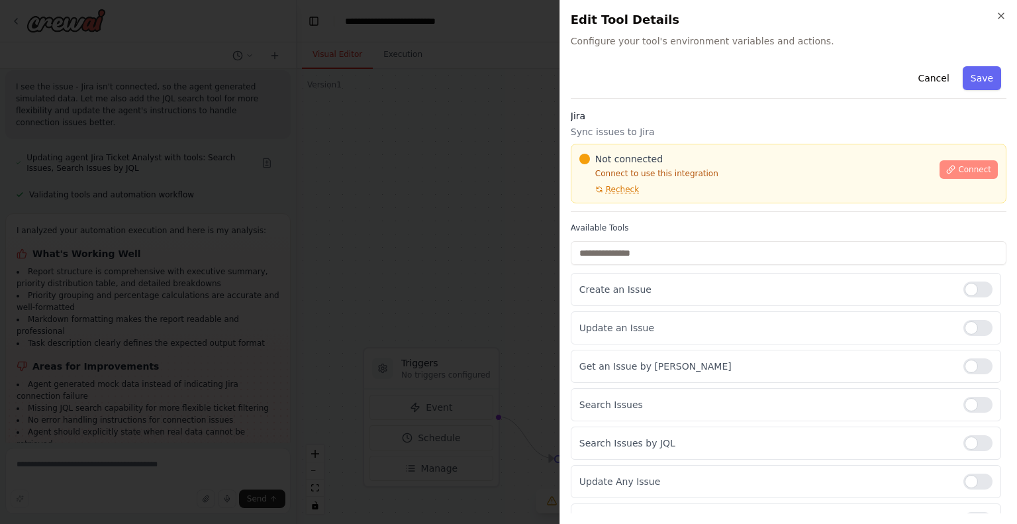
click at [959, 169] on span "Connect" at bounding box center [974, 169] width 33 height 11
click at [947, 171] on icon at bounding box center [950, 169] width 9 height 9
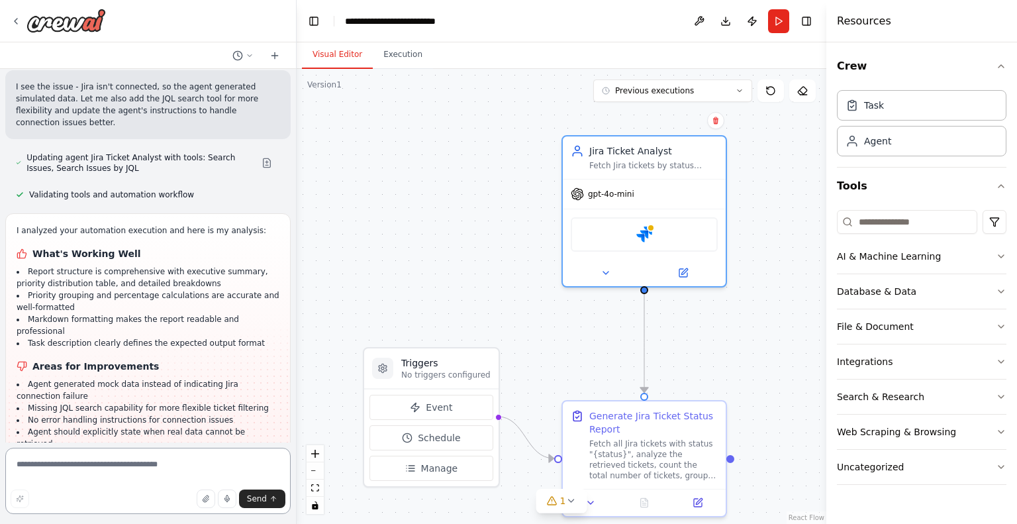
click at [79, 465] on textarea at bounding box center [147, 481] width 285 height 66
type textarea "**********"
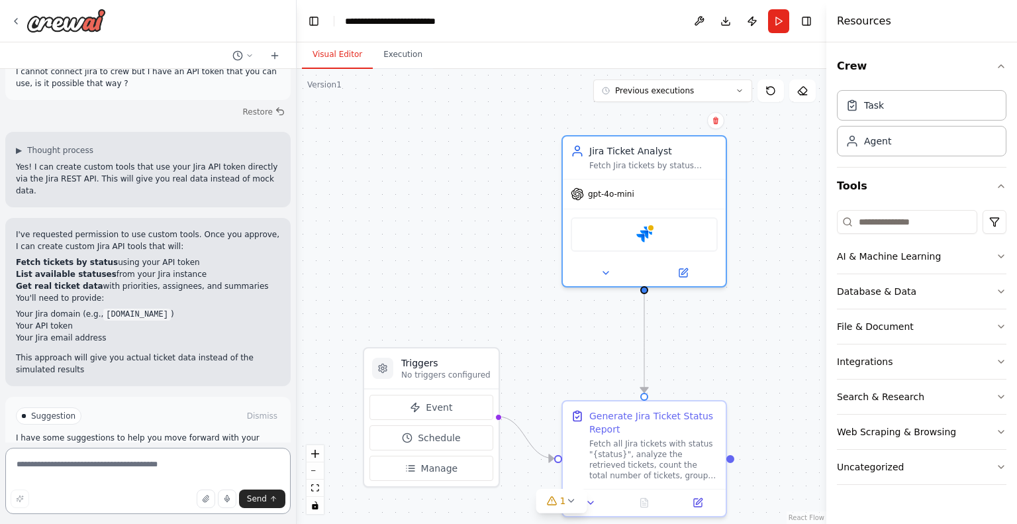
scroll to position [1713, 0]
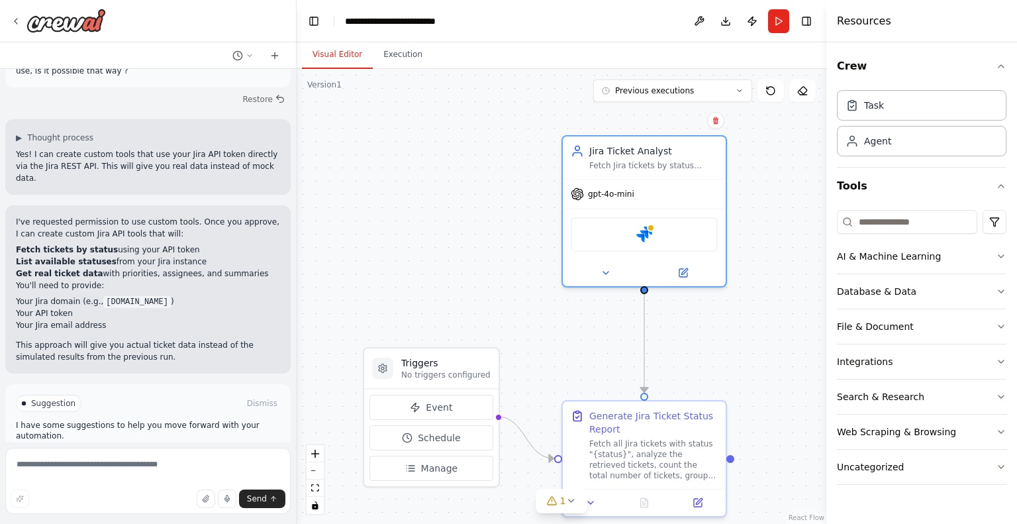
click at [179, 454] on span "Enable coding skills" at bounding box center [154, 459] width 78 height 11
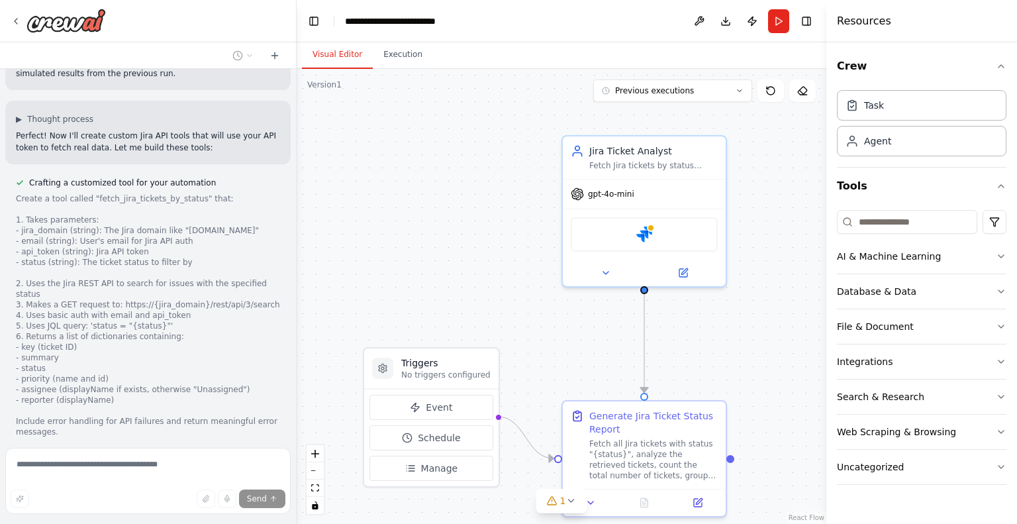
scroll to position [2076, 0]
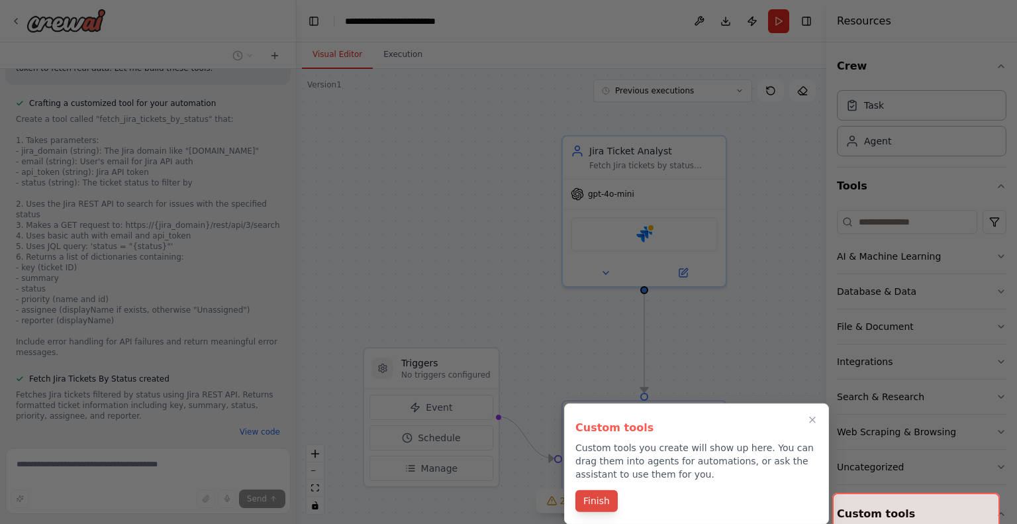
click at [591, 499] on button "Finish" at bounding box center [596, 501] width 42 height 22
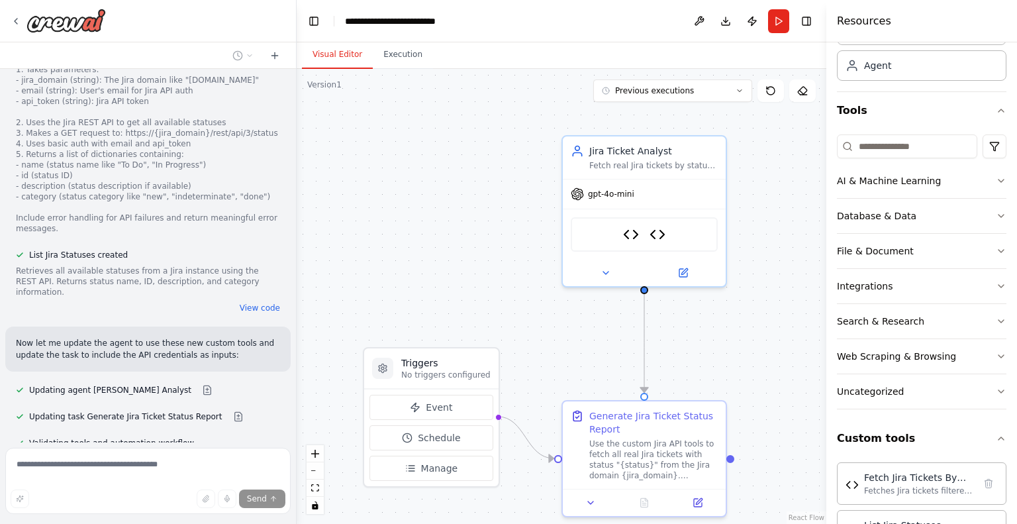
scroll to position [2653, 0]
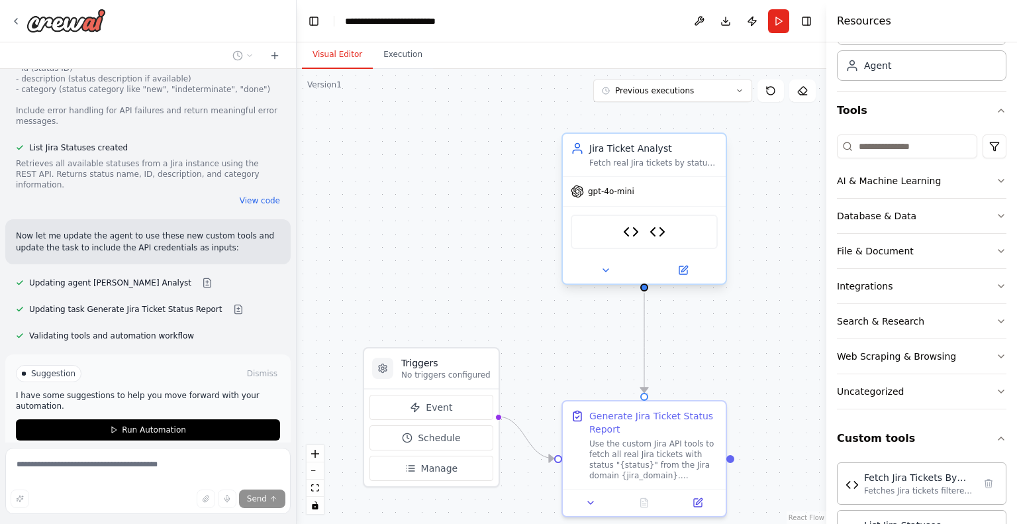
click at [644, 228] on div "Fetch Jira Tickets By Status List Jira Statuses" at bounding box center [644, 232] width 147 height 34
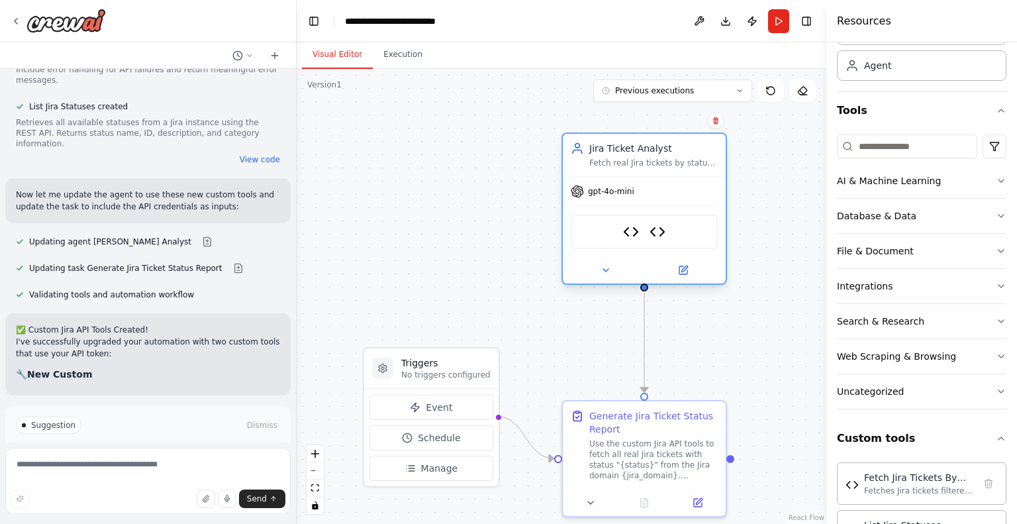
click at [642, 230] on div "Fetch Jira Tickets By Status List Jira Statuses" at bounding box center [644, 232] width 147 height 34
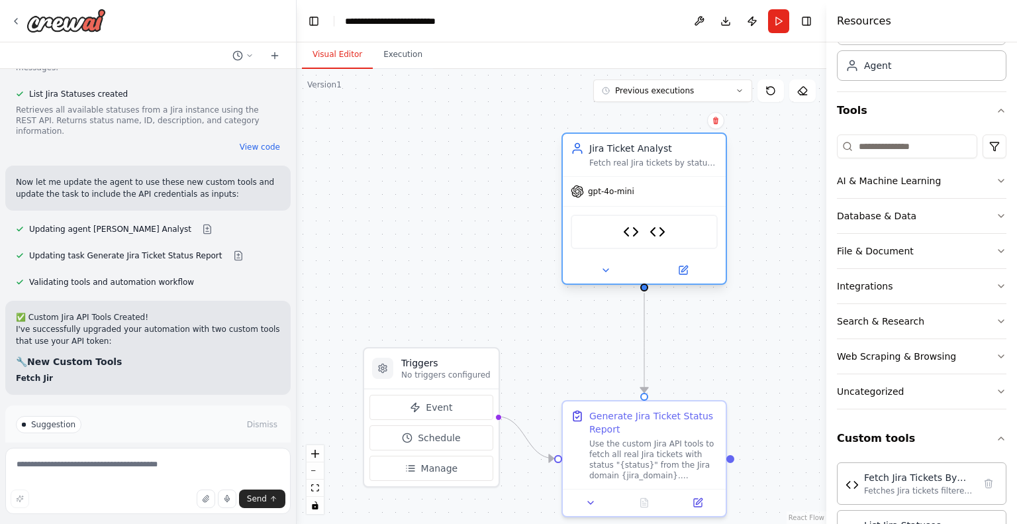
click at [642, 230] on div "Fetch Jira Tickets By Status List Jira Statuses" at bounding box center [644, 232] width 147 height 34
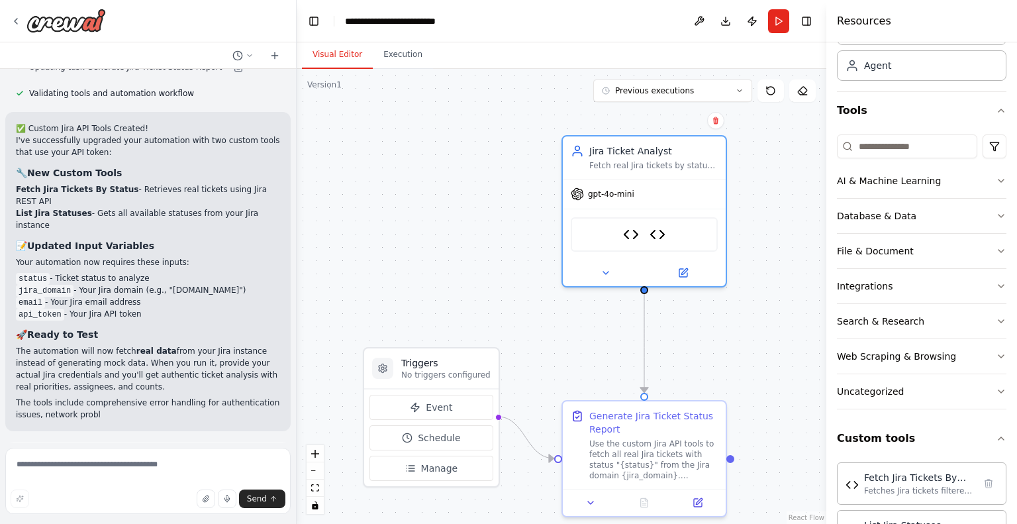
scroll to position [2908, 0]
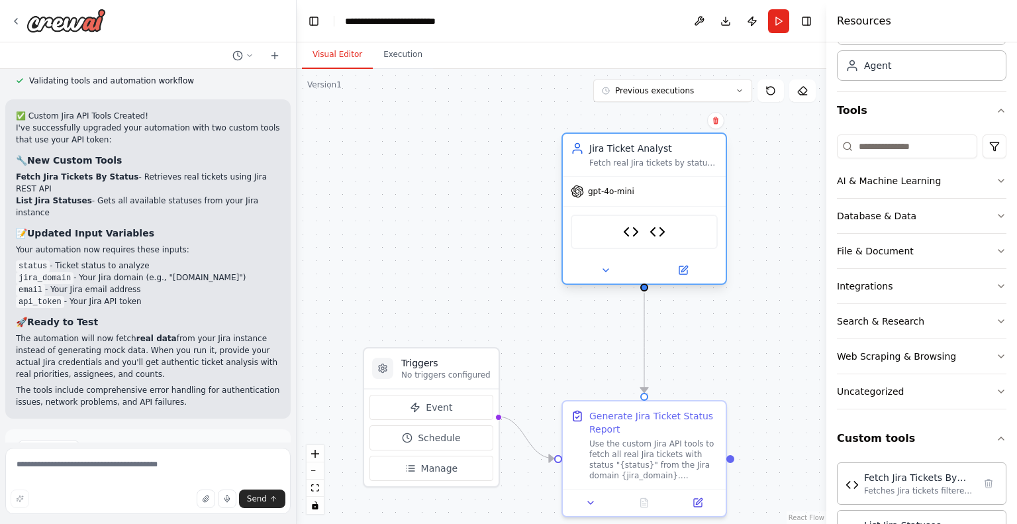
click at [622, 225] on div "Fetch Jira Tickets By Status List Jira Statuses" at bounding box center [644, 232] width 147 height 34
click at [662, 227] on img at bounding box center [657, 232] width 16 height 16
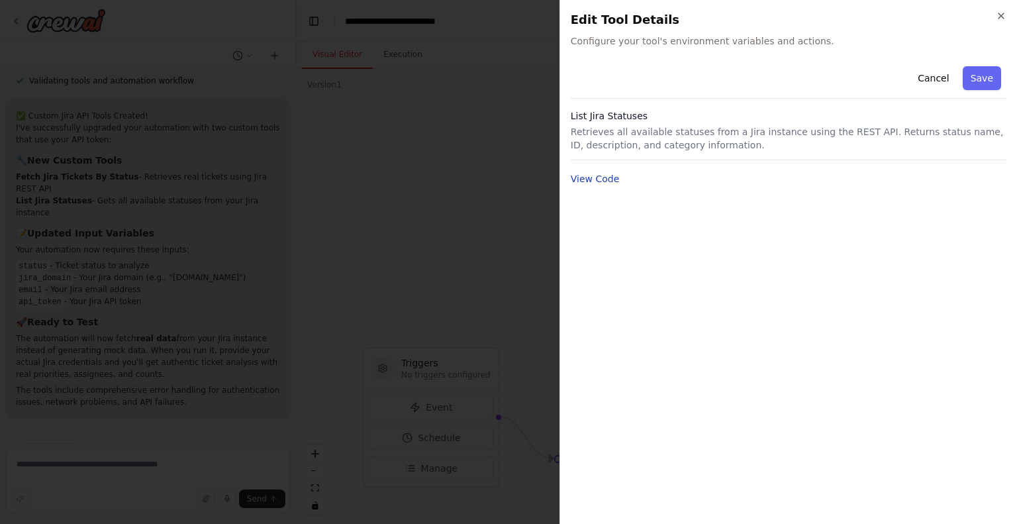
click at [598, 182] on button "View Code" at bounding box center [595, 178] width 49 height 13
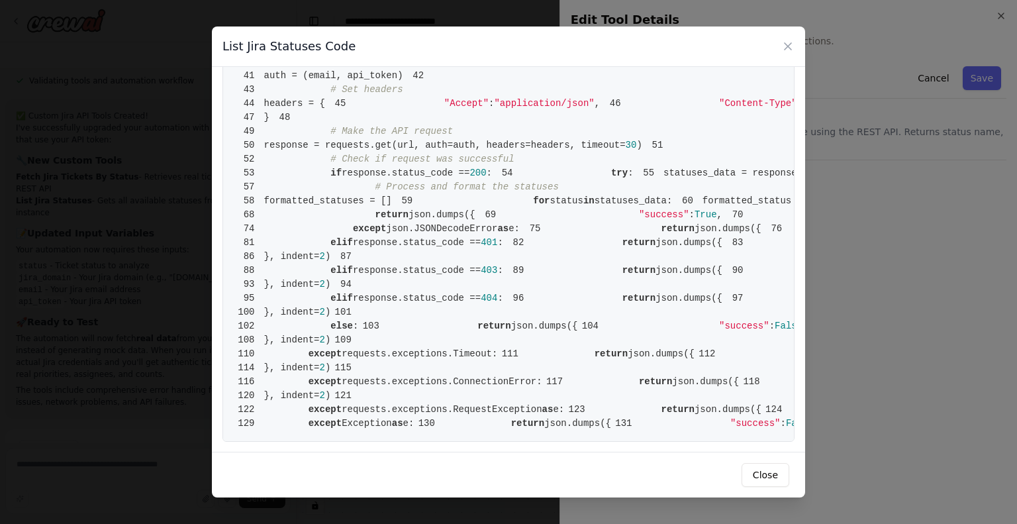
scroll to position [1531, 0]
click at [765, 474] on button "Close" at bounding box center [766, 475] width 48 height 24
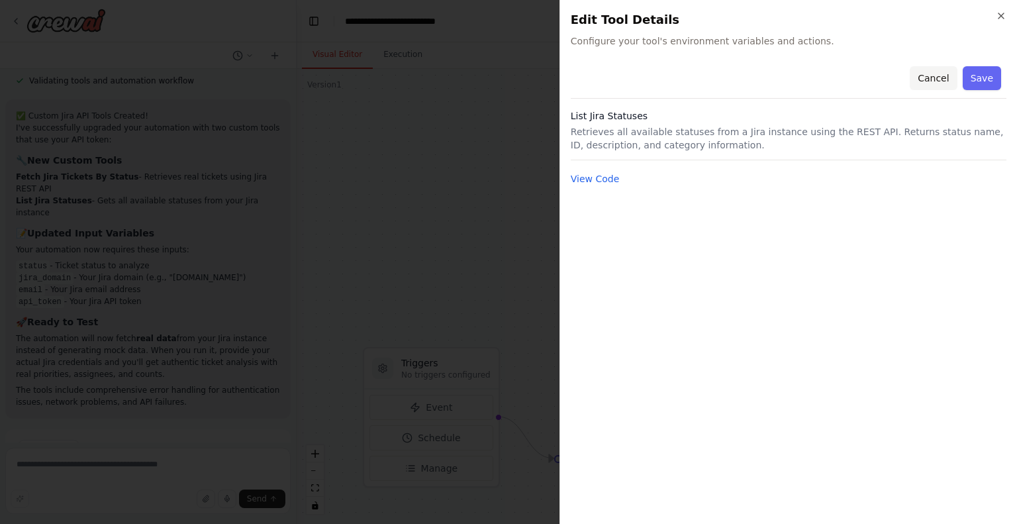
click at [935, 79] on button "Cancel" at bounding box center [933, 78] width 47 height 24
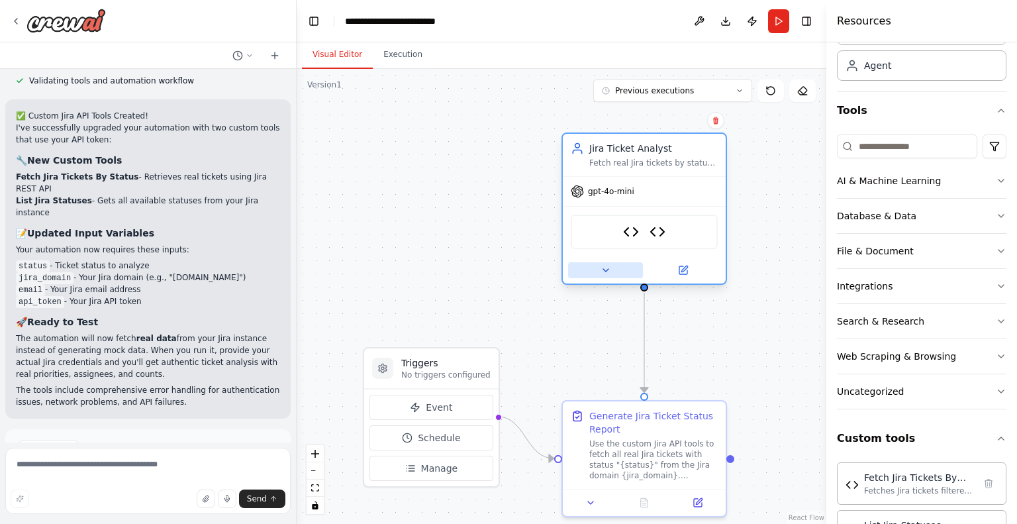
click at [610, 269] on button at bounding box center [605, 270] width 75 height 16
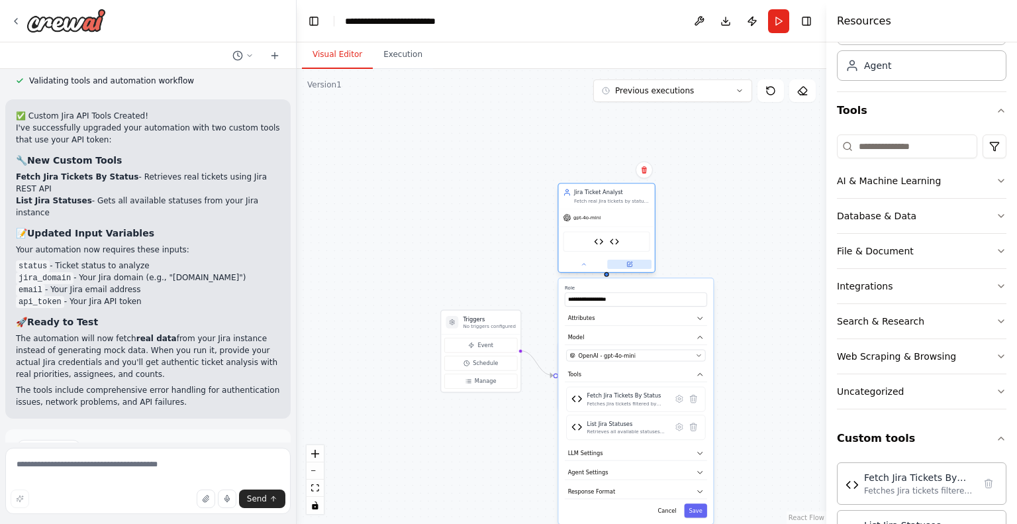
click at [634, 263] on button at bounding box center [629, 264] width 44 height 9
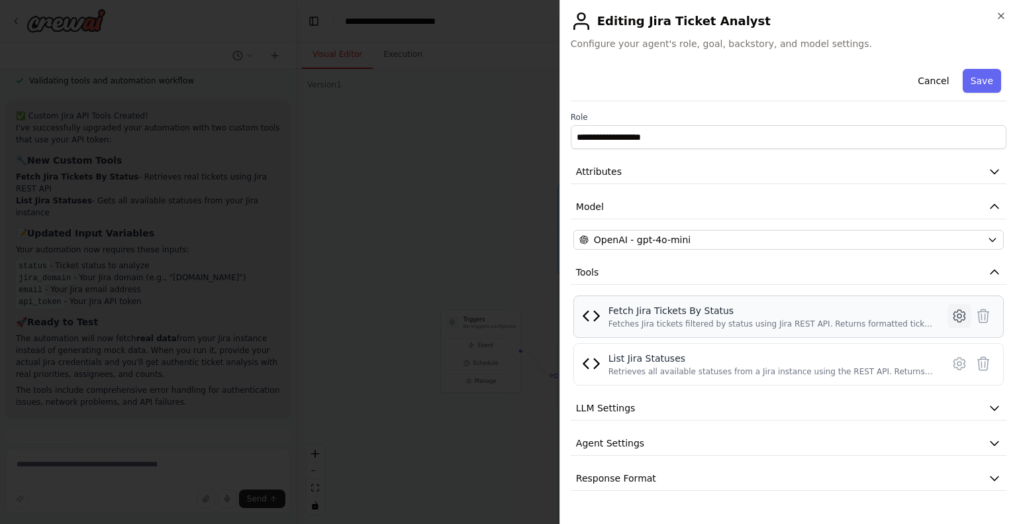
click at [959, 315] on icon at bounding box center [959, 316] width 16 height 16
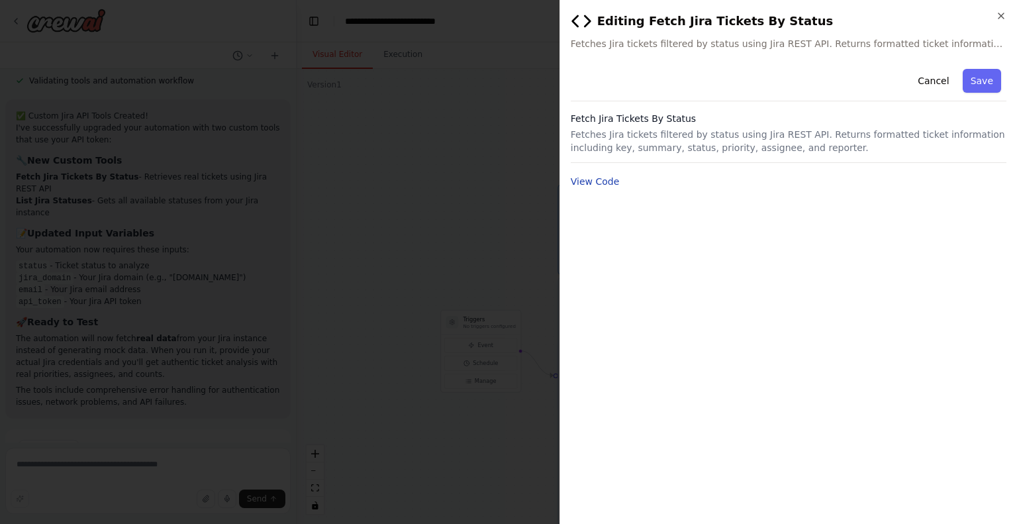
click at [577, 185] on button "View Code" at bounding box center [595, 181] width 49 height 13
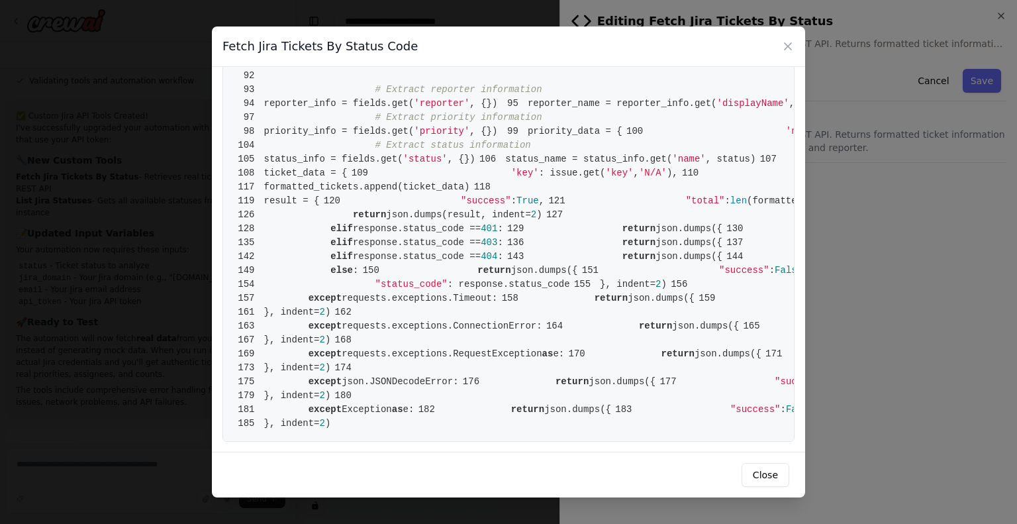
scroll to position [2240, 0]
click at [932, 273] on div "Fetch Jira Tickets By Status Code 1 from [DOMAIN_NAME] import BaseTool 2 from p…" at bounding box center [508, 262] width 1017 height 524
click at [793, 45] on icon at bounding box center [787, 46] width 13 height 13
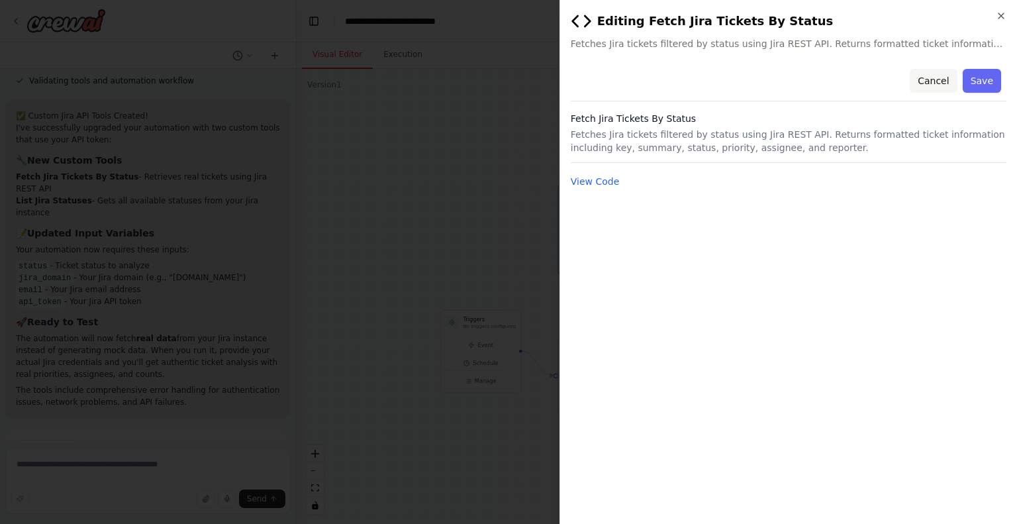
click at [934, 79] on button "Cancel" at bounding box center [933, 81] width 47 height 24
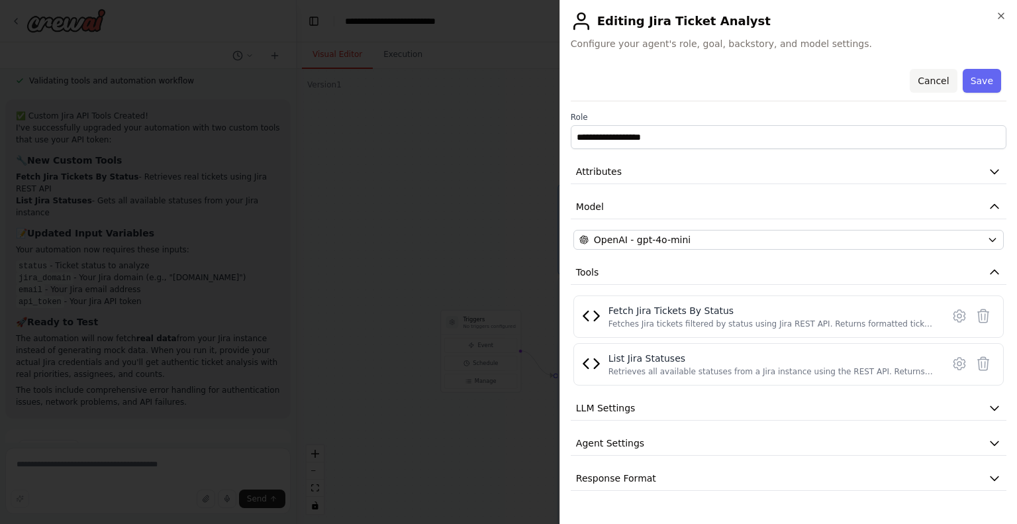
click at [932, 81] on button "Cancel" at bounding box center [933, 81] width 47 height 24
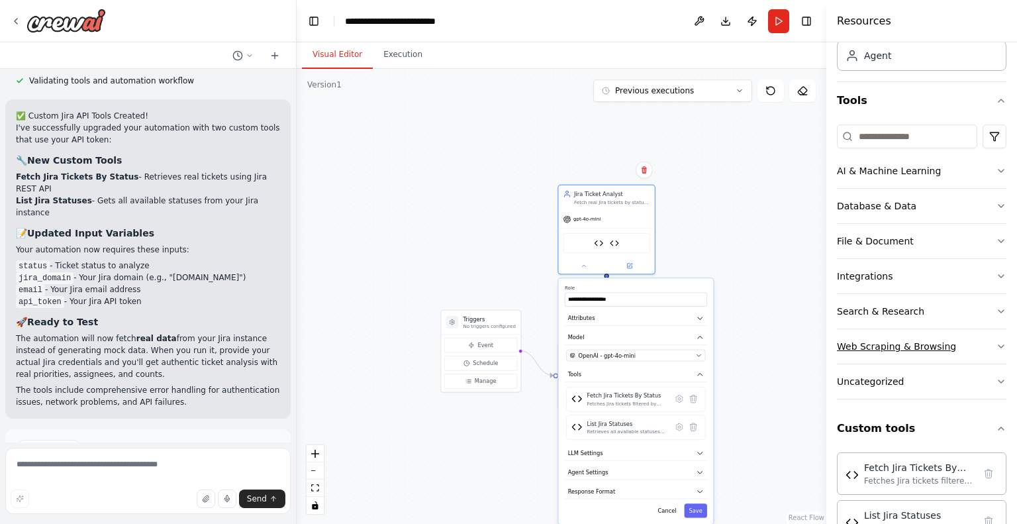
scroll to position [122, 0]
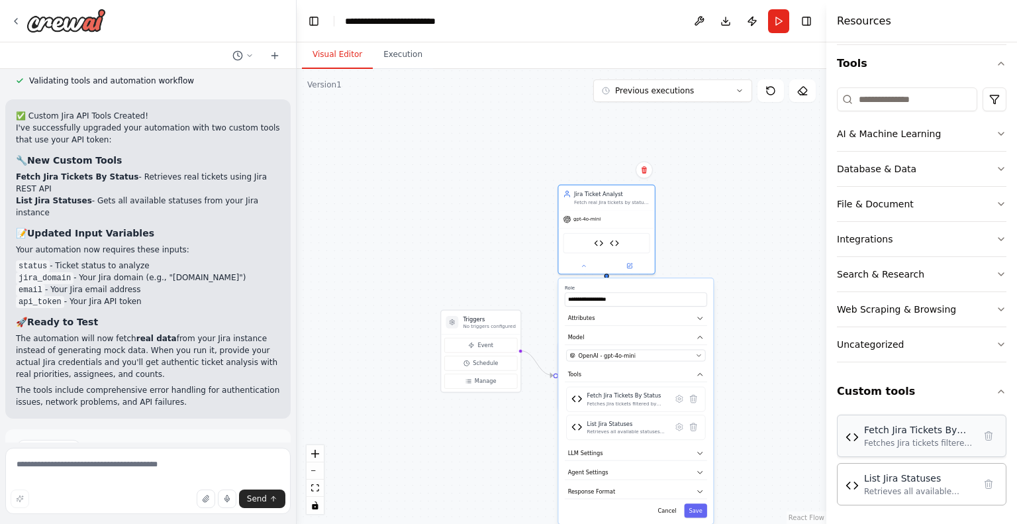
click at [916, 446] on div "Fetches Jira tickets filtered by status using Jira REST API. Returns formatted …" at bounding box center [919, 443] width 110 height 11
click at [917, 446] on div "Fetches Jira tickets filtered by status using Jira REST API. Returns formatted …" at bounding box center [919, 443] width 110 height 11
click at [675, 504] on button "Cancel" at bounding box center [667, 510] width 28 height 14
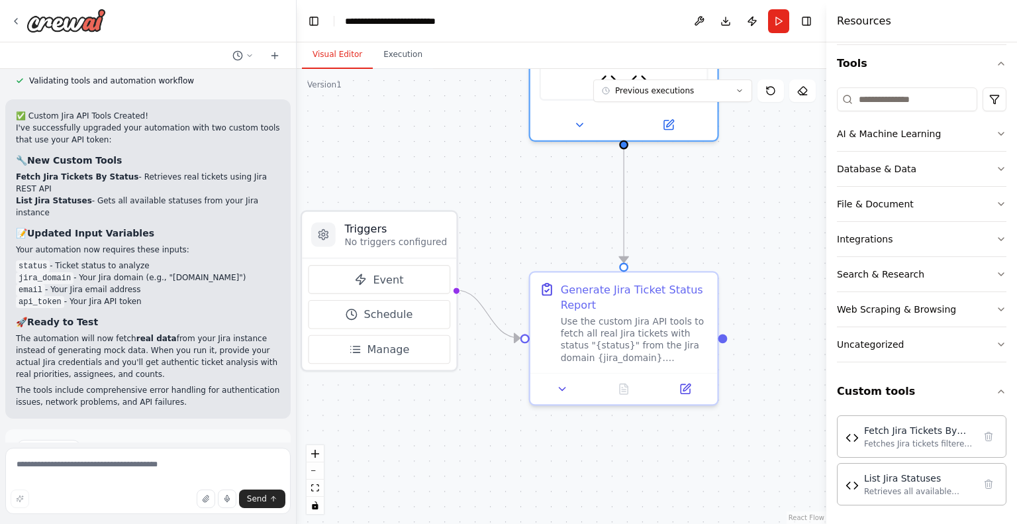
drag, startPoint x: 566, startPoint y: 345, endPoint x: 552, endPoint y: 182, distance: 163.5
click at [552, 182] on div ".deletable-edge-delete-btn { width: 20px; height: 20px; border: 0px solid #ffff…" at bounding box center [562, 296] width 530 height 455
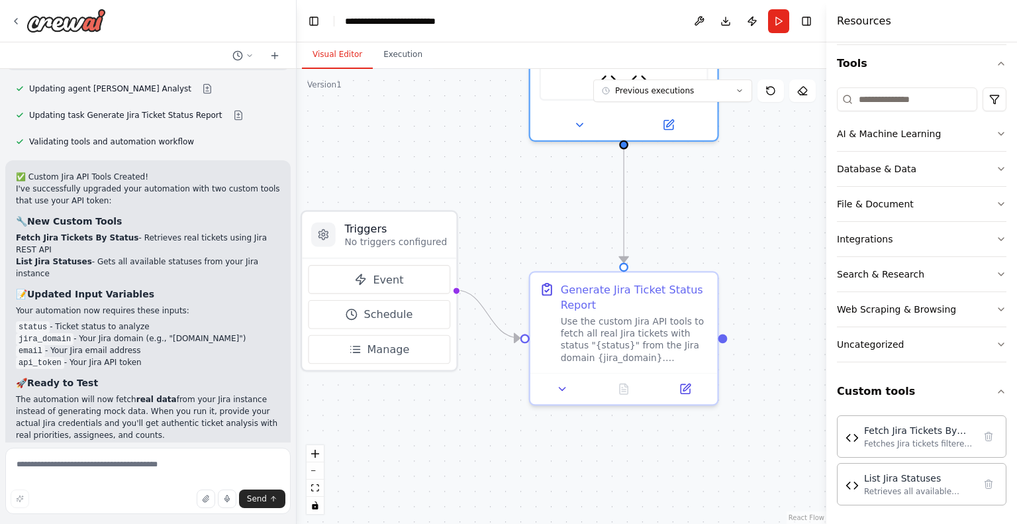
scroll to position [2908, 0]
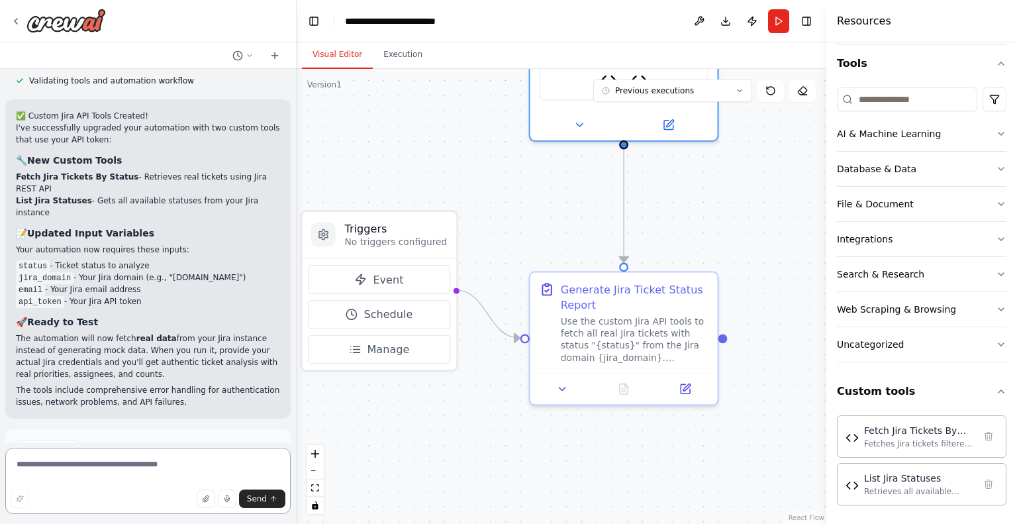
click at [153, 483] on textarea at bounding box center [147, 481] width 285 height 66
type textarea "*"
type textarea "**********"
